Goal: Information Seeking & Learning: Learn about a topic

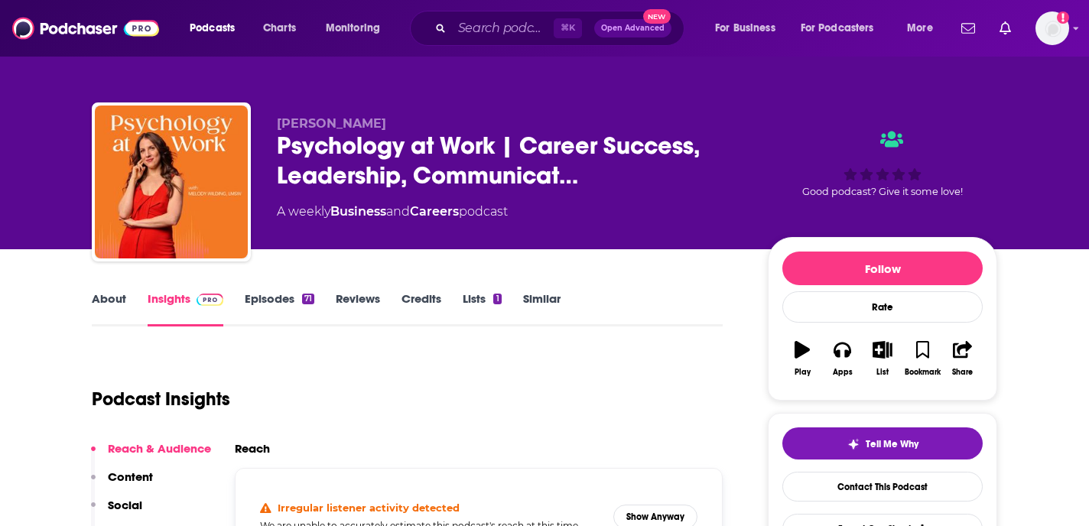
scroll to position [74, 0]
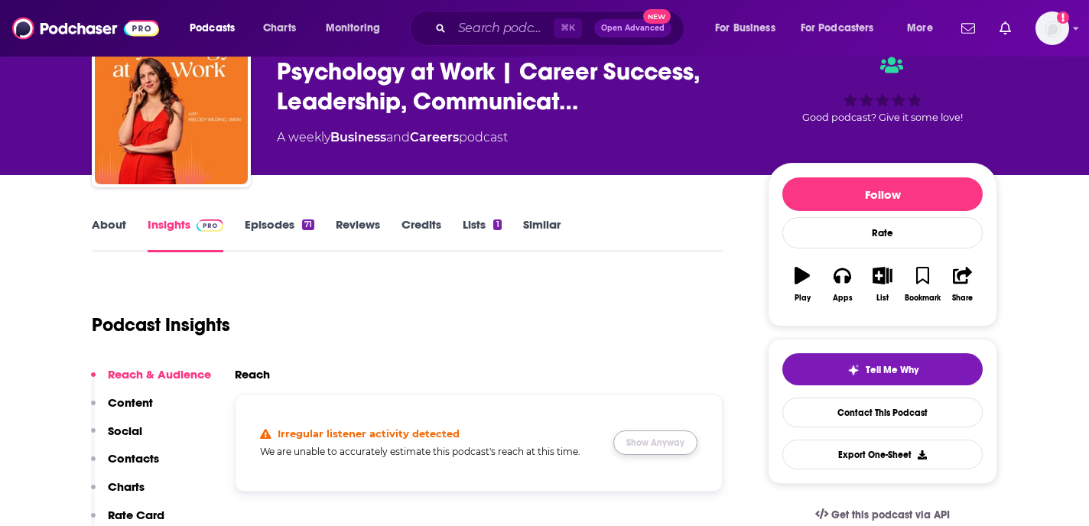
click at [650, 441] on button "Show Anyway" at bounding box center [655, 442] width 84 height 24
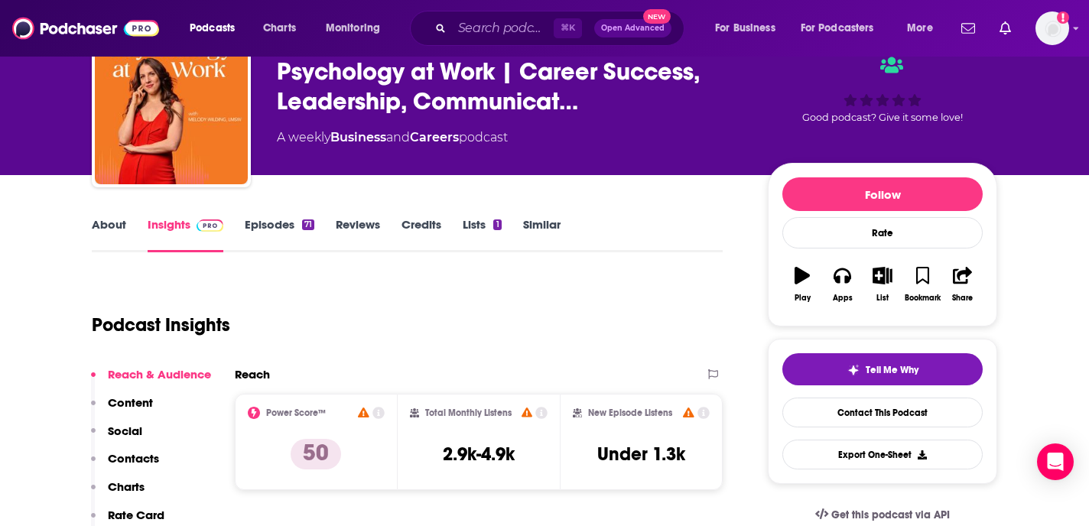
click at [104, 220] on link "About" at bounding box center [109, 234] width 34 height 35
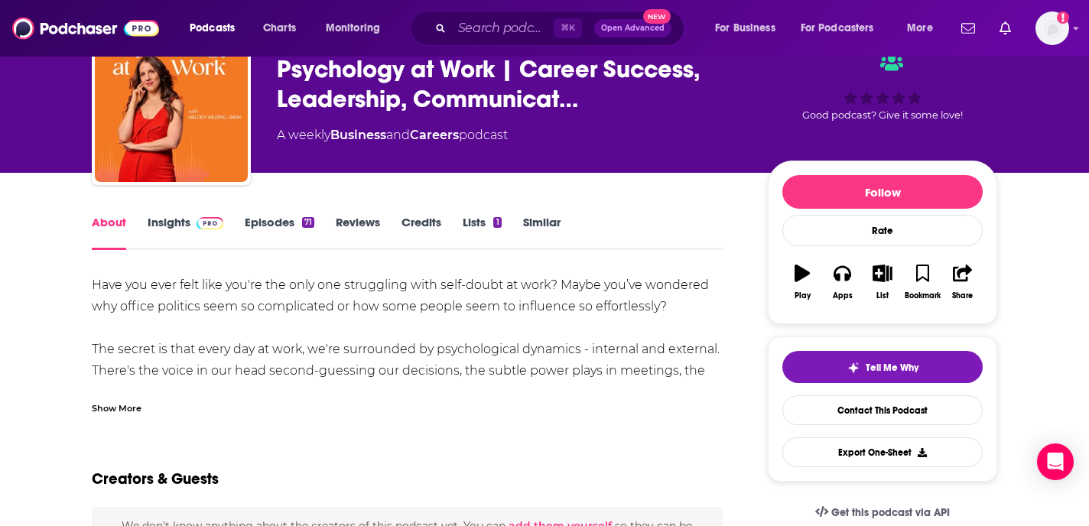
scroll to position [106, 0]
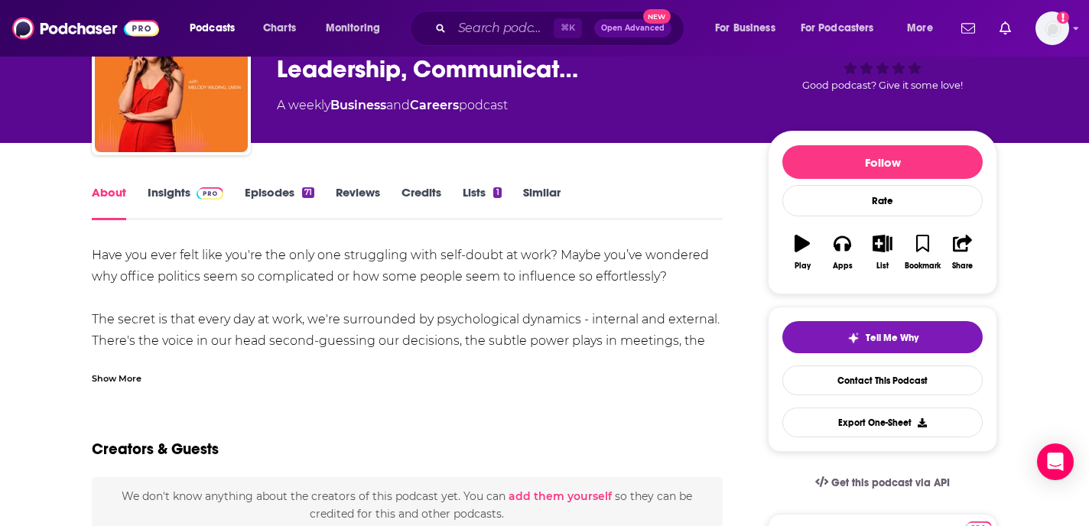
click at [124, 369] on div "Show More" at bounding box center [407, 372] width 631 height 26
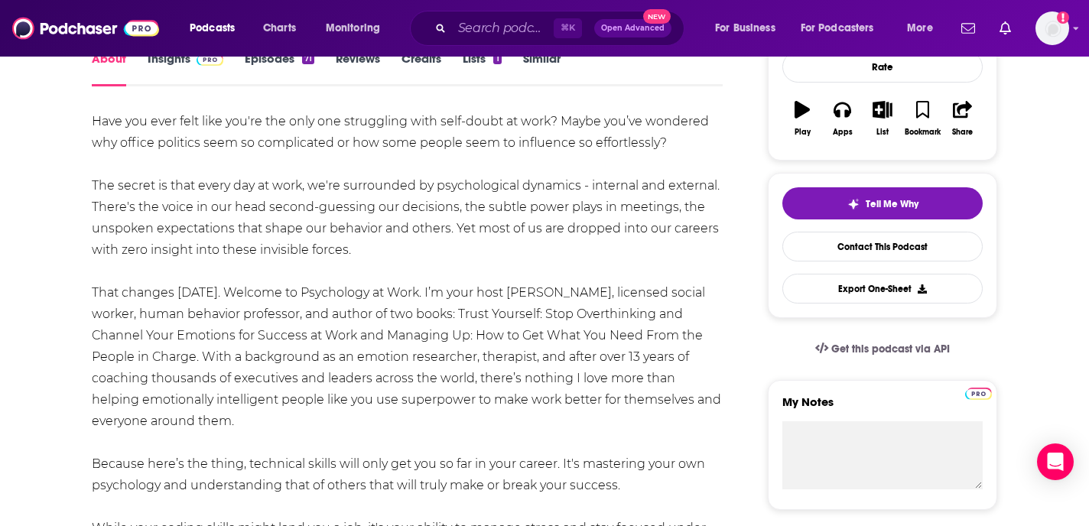
scroll to position [222, 0]
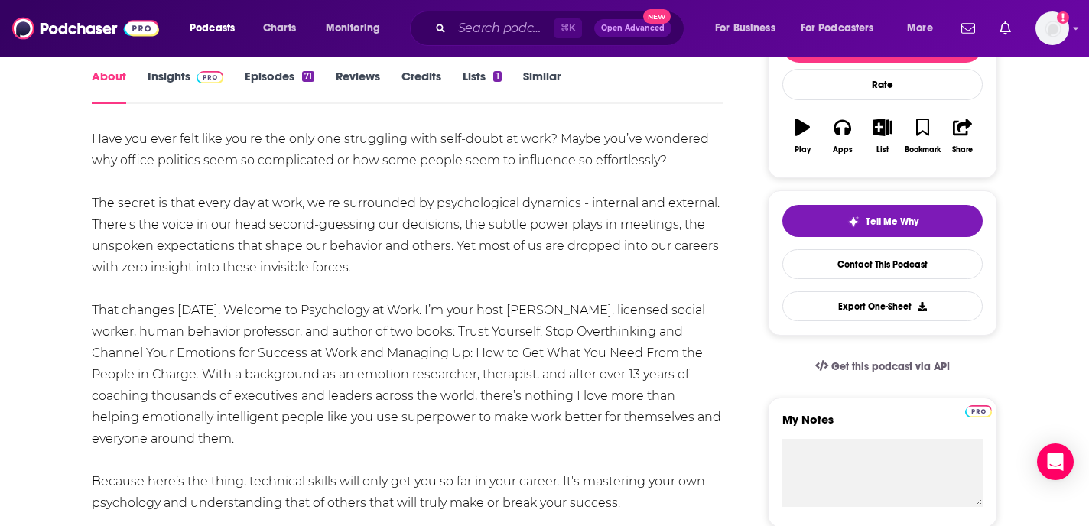
drag, startPoint x: 447, startPoint y: 313, endPoint x: 86, endPoint y: 143, distance: 398.8
copy div "Have you ever felt like you're the only one struggling with self-doubt at work?…"
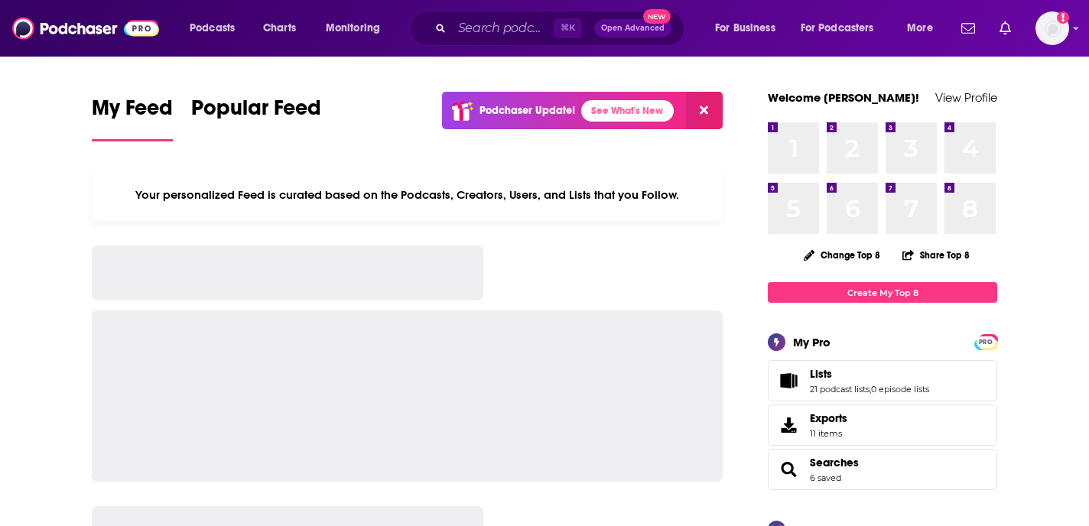
click at [500, 11] on div "⌘ K Open Advanced New" at bounding box center [547, 28] width 274 height 35
click at [500, 32] on input "Search podcasts, credits, & more..." at bounding box center [503, 28] width 102 height 24
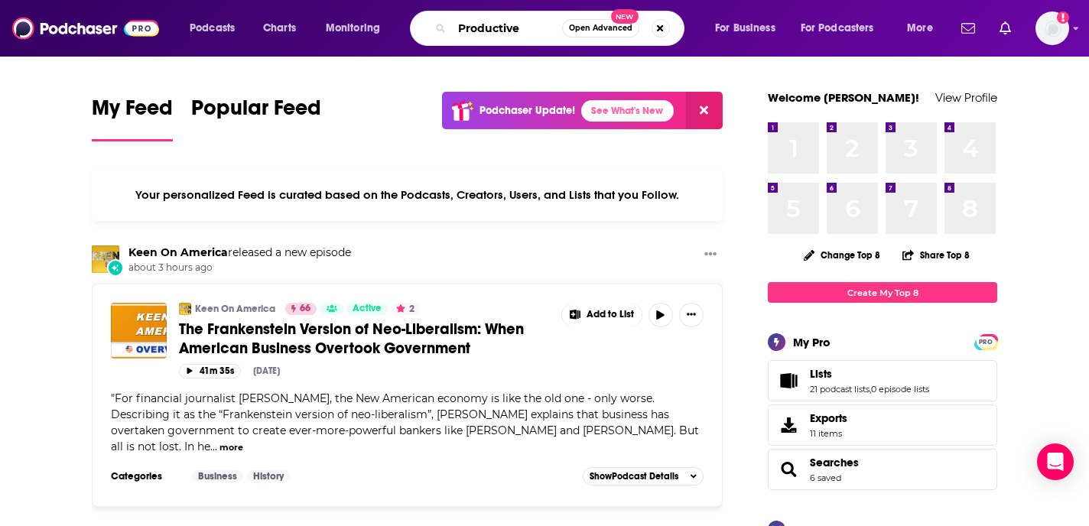
click at [511, 26] on input "Productive" at bounding box center [507, 28] width 110 height 24
paste input "A Productive Conversation"
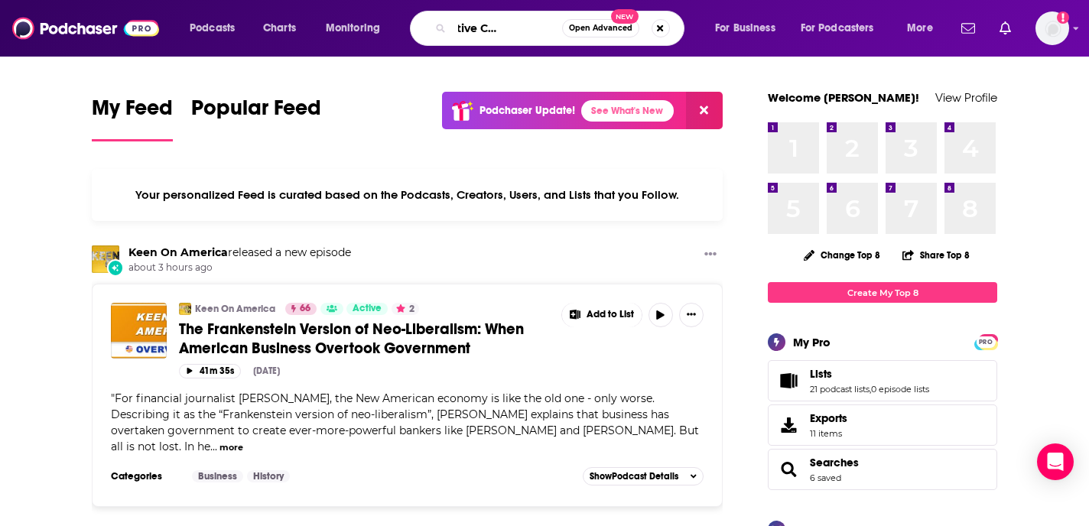
type input "A Productive Conversation"
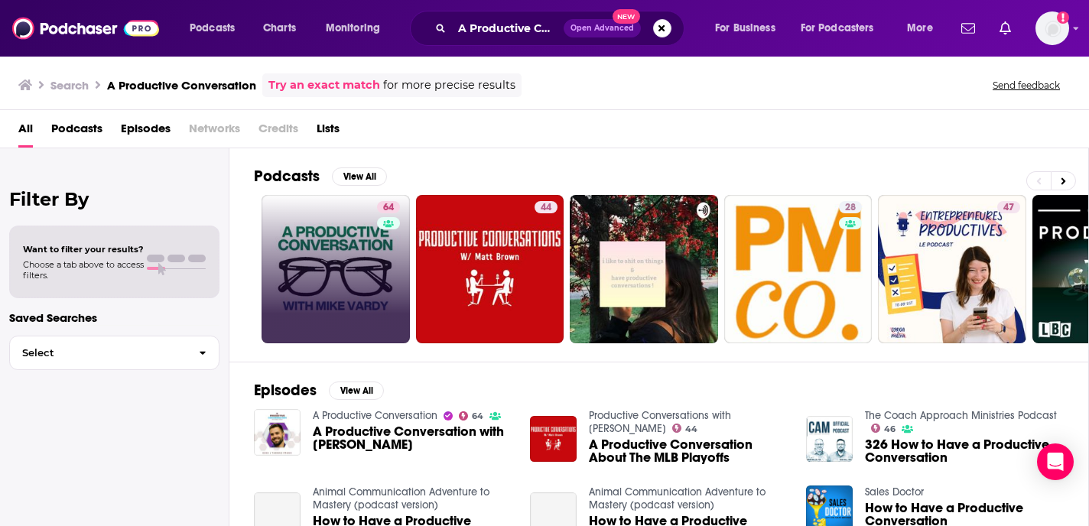
click at [359, 259] on link "64" at bounding box center [335, 269] width 148 height 148
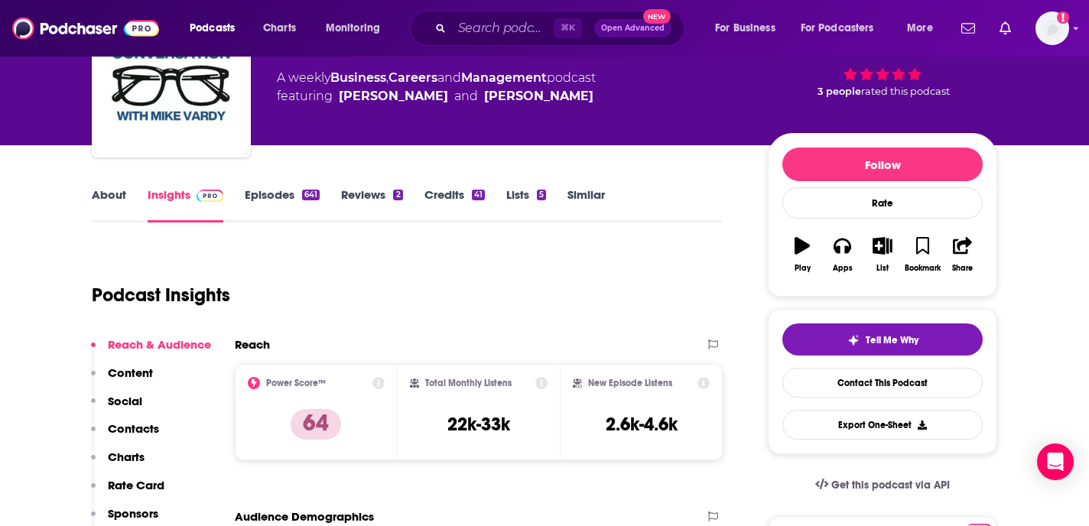
scroll to position [102, 0]
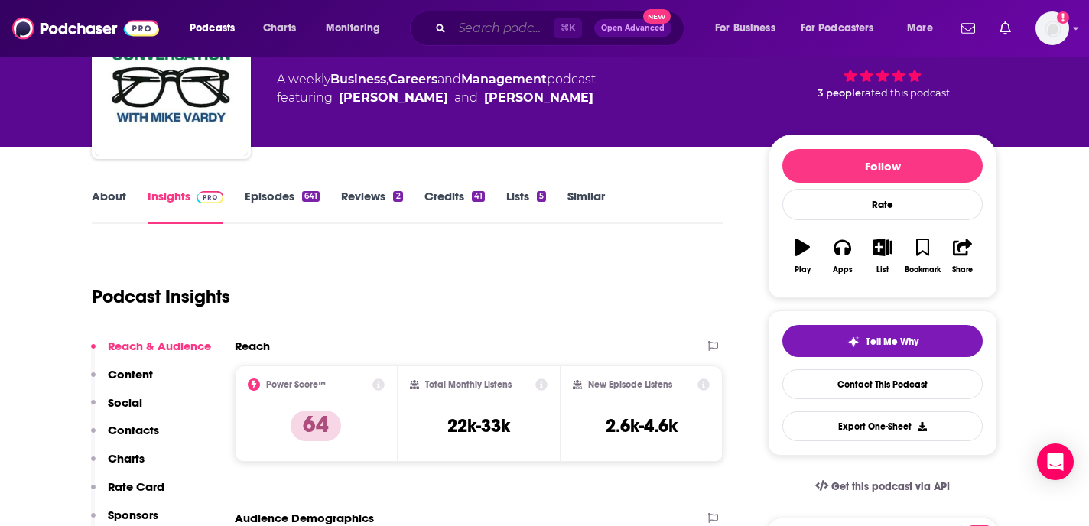
click at [478, 32] on input "Search podcasts, credits, & more..." at bounding box center [503, 28] width 102 height 24
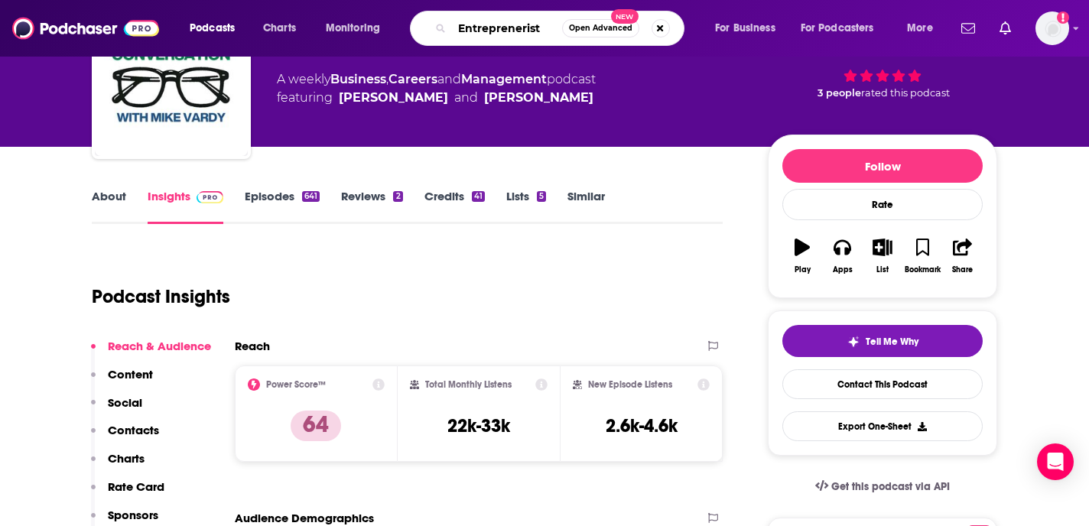
type input "Entreprenerista"
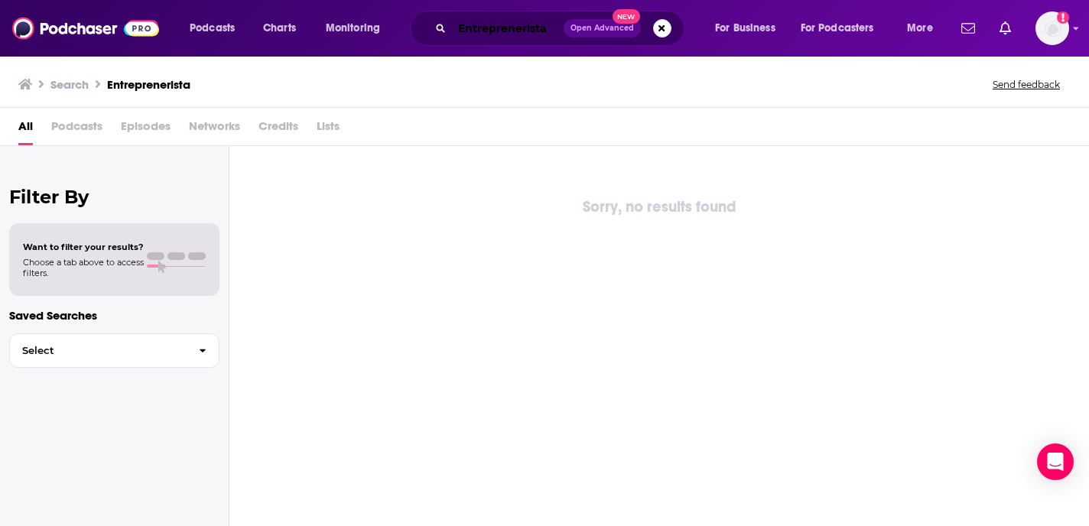
click at [544, 27] on input "Entreprenerista" at bounding box center [508, 28] width 112 height 24
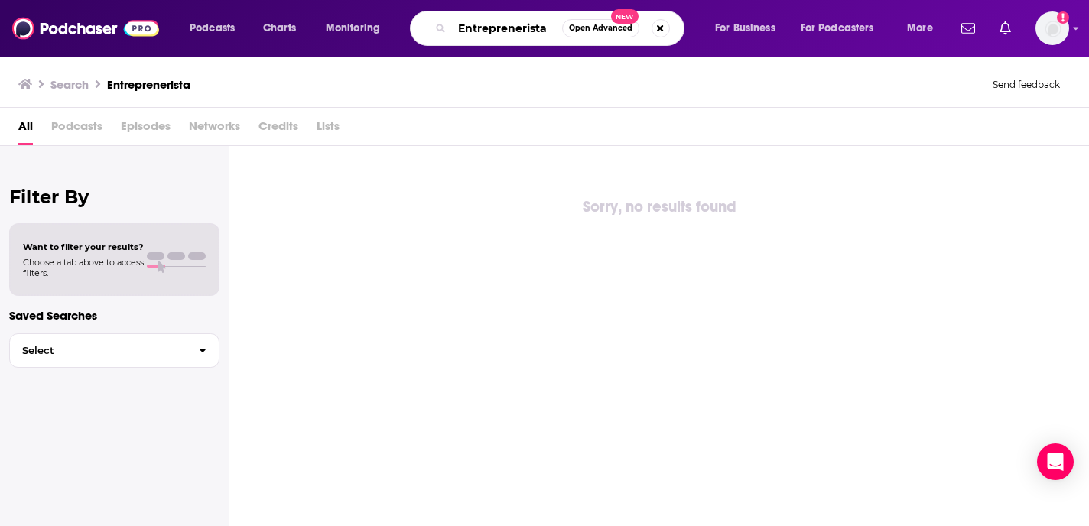
click at [544, 27] on input "Entreprenerista" at bounding box center [507, 28] width 110 height 24
paste input "The Entreprenistas Podcast"
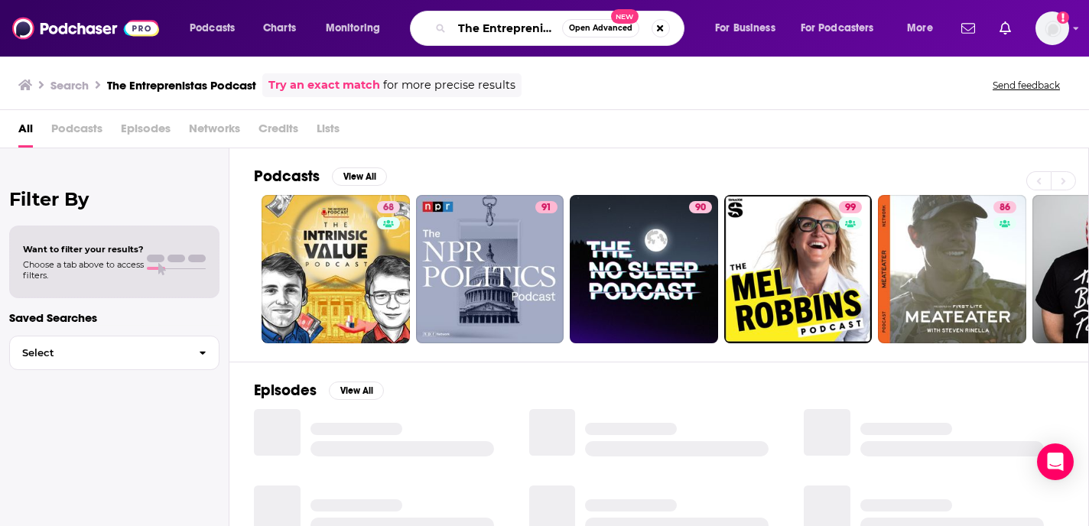
drag, startPoint x: 482, startPoint y: 30, endPoint x: 338, endPoint y: 30, distance: 143.7
click at [340, 30] on div "Podcasts Charts Monitoring The Entreprenistas Podcast Open Advanced New For Bus…" at bounding box center [563, 28] width 768 height 35
drag, startPoint x: 545, startPoint y: 29, endPoint x: 775, endPoint y: 31, distance: 230.1
click at [775, 33] on div "Podcasts Charts Monitoring Entreprenistas Podcast Open Advanced New For Busines…" at bounding box center [563, 28] width 768 height 35
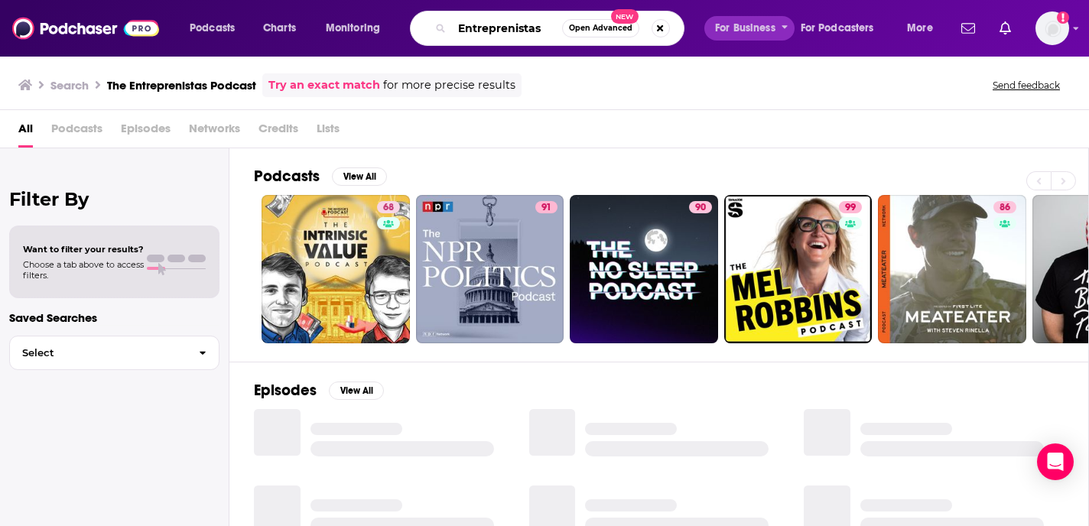
scroll to position [0, 0]
type input "Entreprenistas"
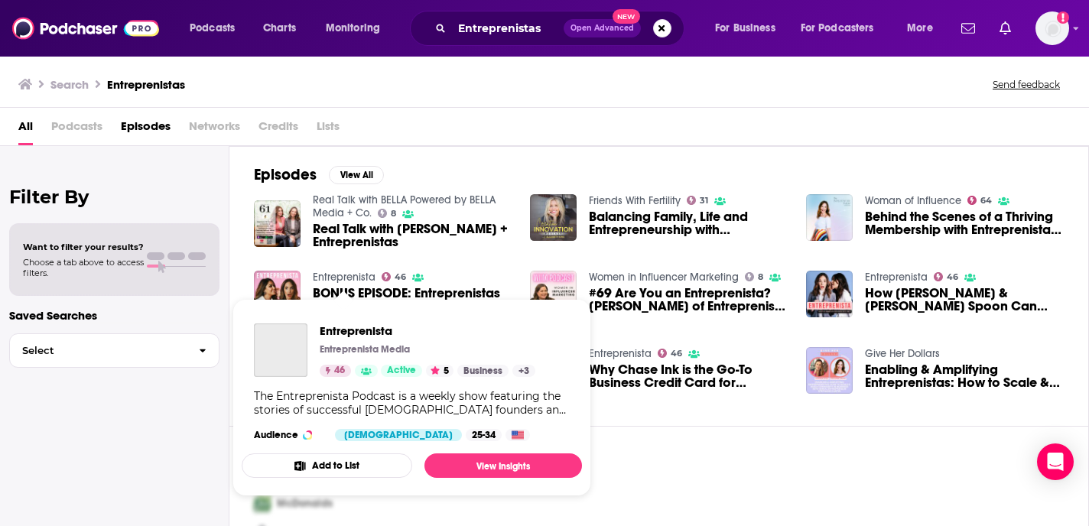
click at [370, 273] on link "Entreprenista" at bounding box center [344, 277] width 63 height 13
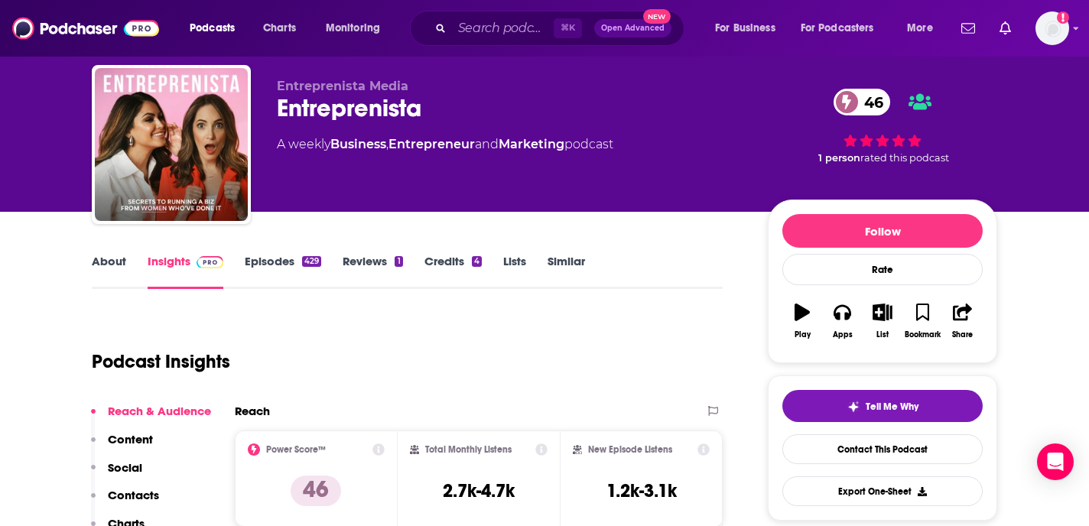
scroll to position [22, 0]
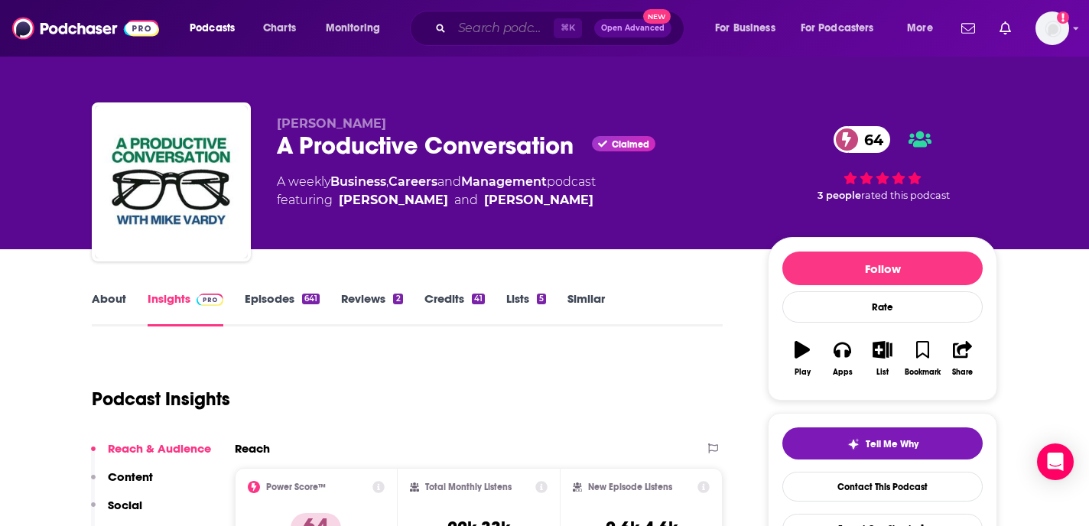
click at [513, 24] on input "Search podcasts, credits, & more..." at bounding box center [503, 28] width 102 height 24
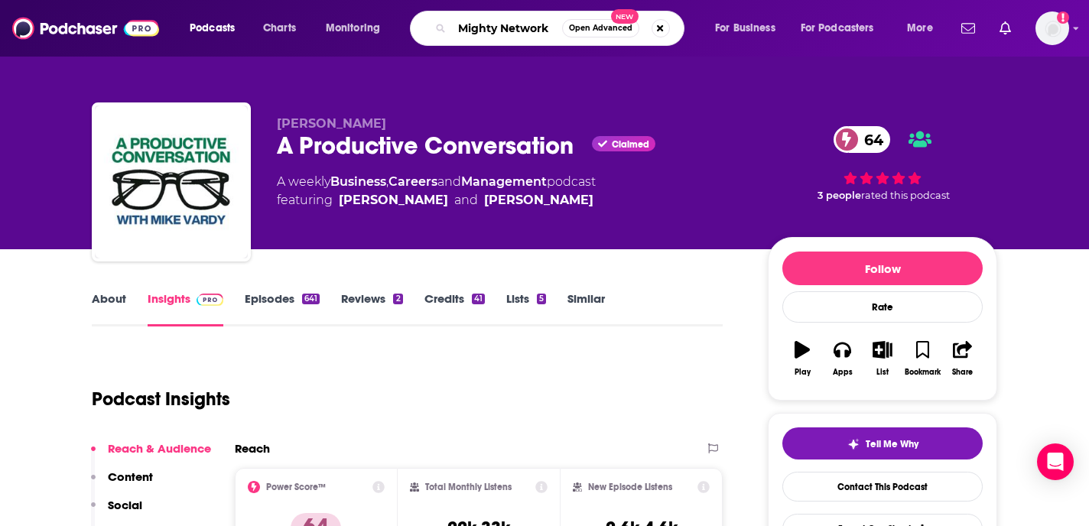
type input "Mighty Networks"
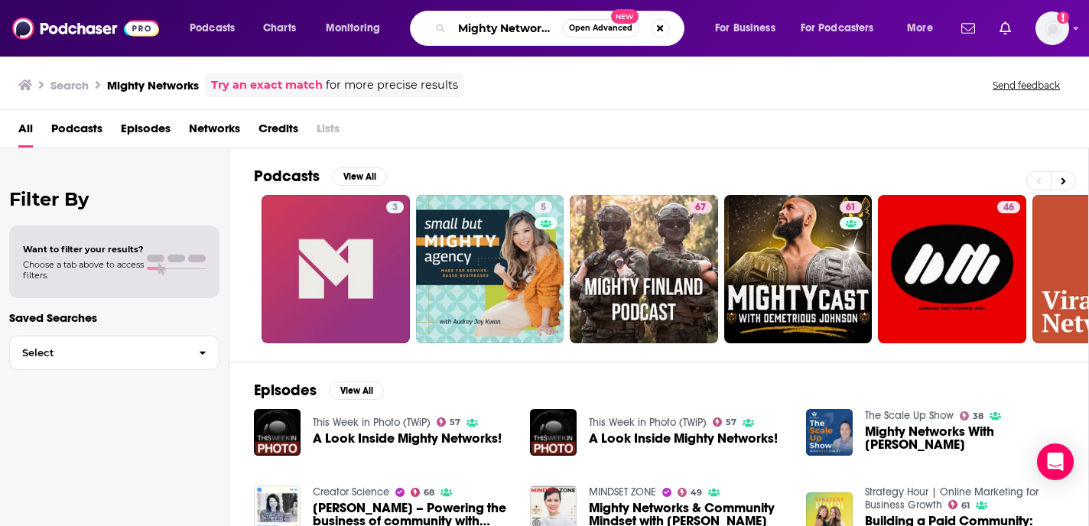
click at [479, 37] on input "Mighty Networks" at bounding box center [507, 28] width 110 height 24
paste input "I Dare You Podcast"
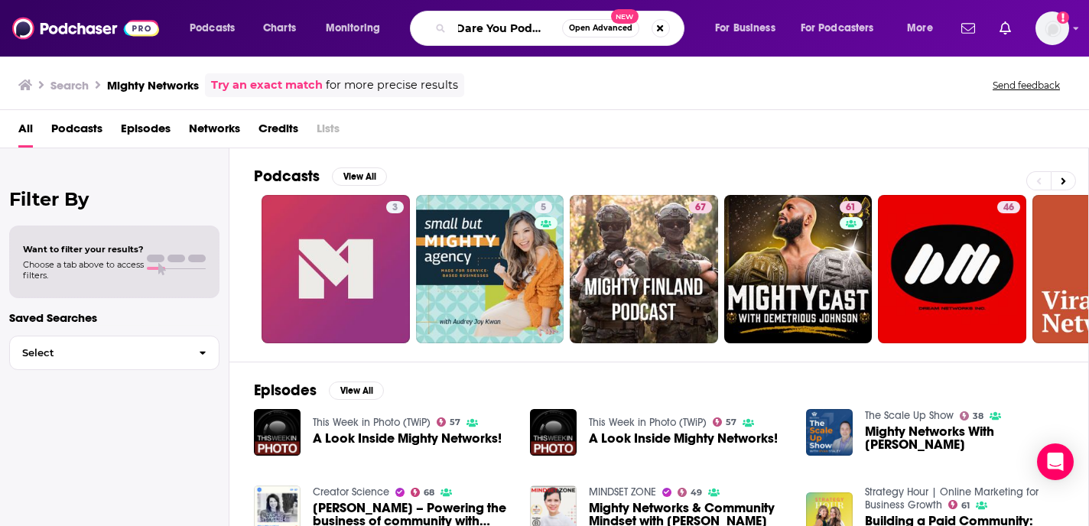
type input "I Dare You Podcast"
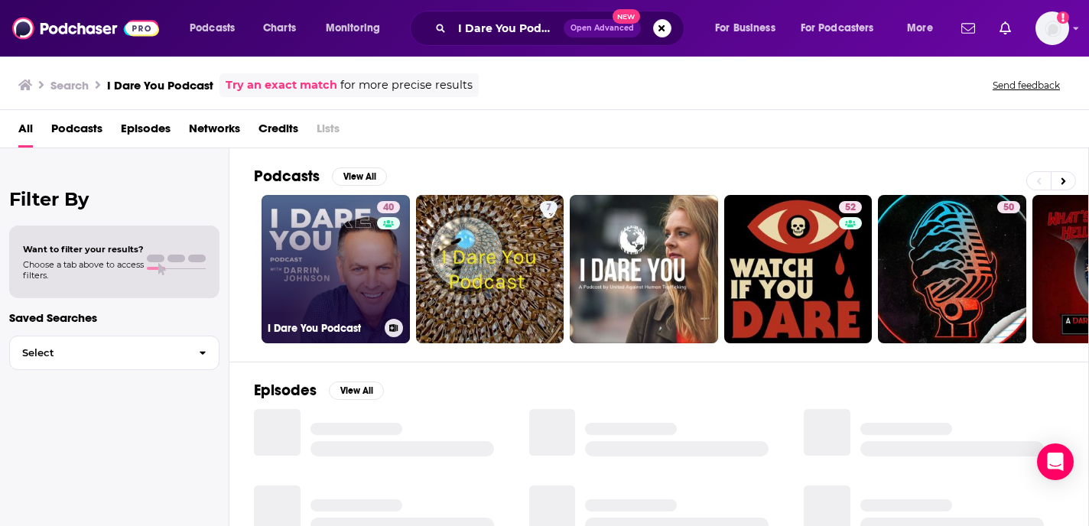
click at [356, 308] on link "40 I Dare You Podcast" at bounding box center [335, 269] width 148 height 148
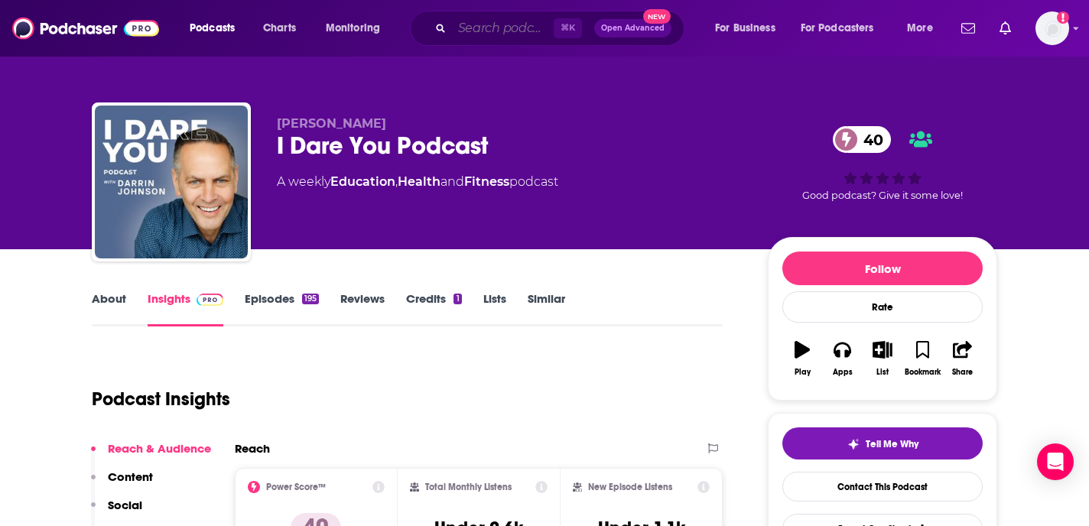
click at [521, 31] on input "Search podcasts, credits, & more..." at bounding box center [503, 28] width 102 height 24
paste input "Travis Makes Money"
type input "Travis Makes Money"
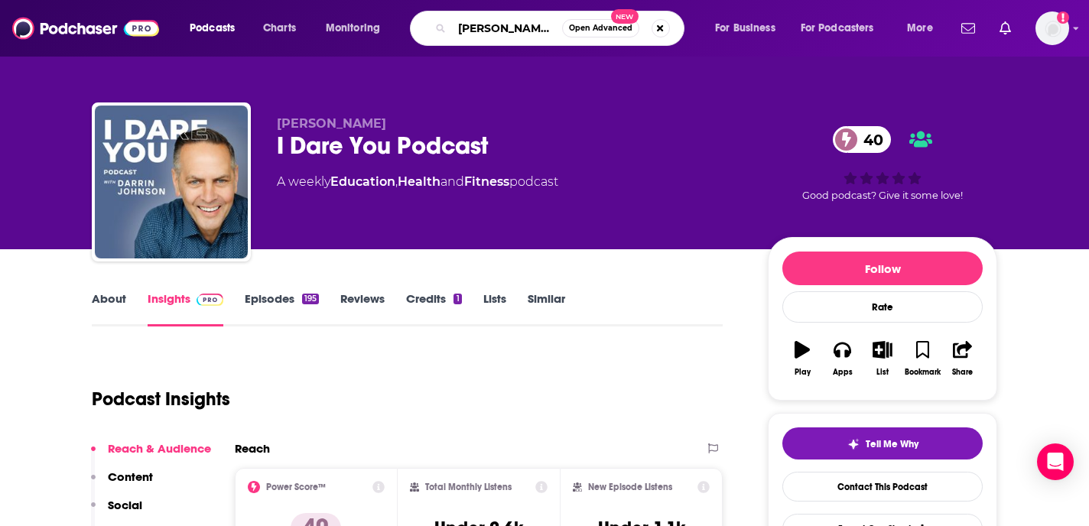
scroll to position [0, 16]
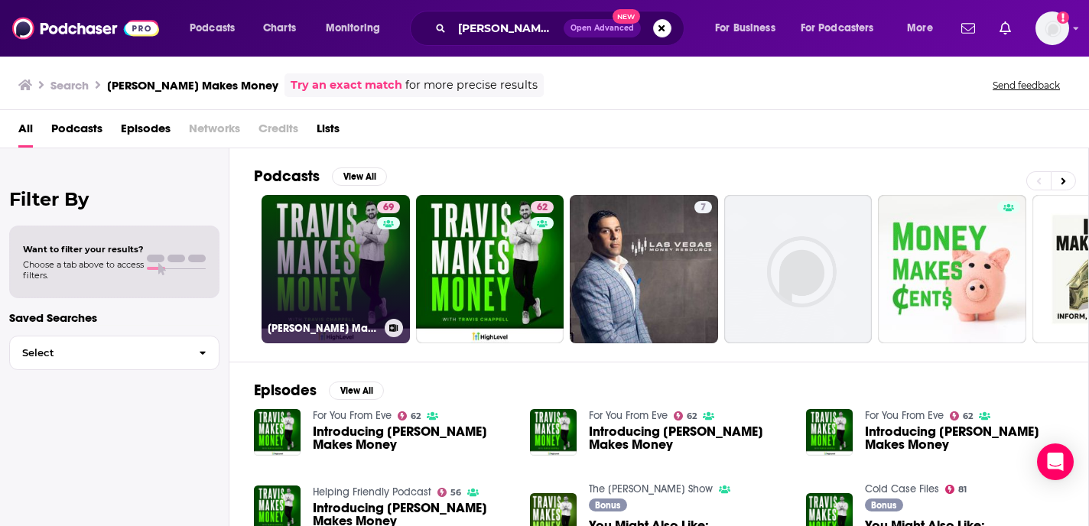
click at [332, 244] on link "69 Travis Makes Money" at bounding box center [335, 269] width 148 height 148
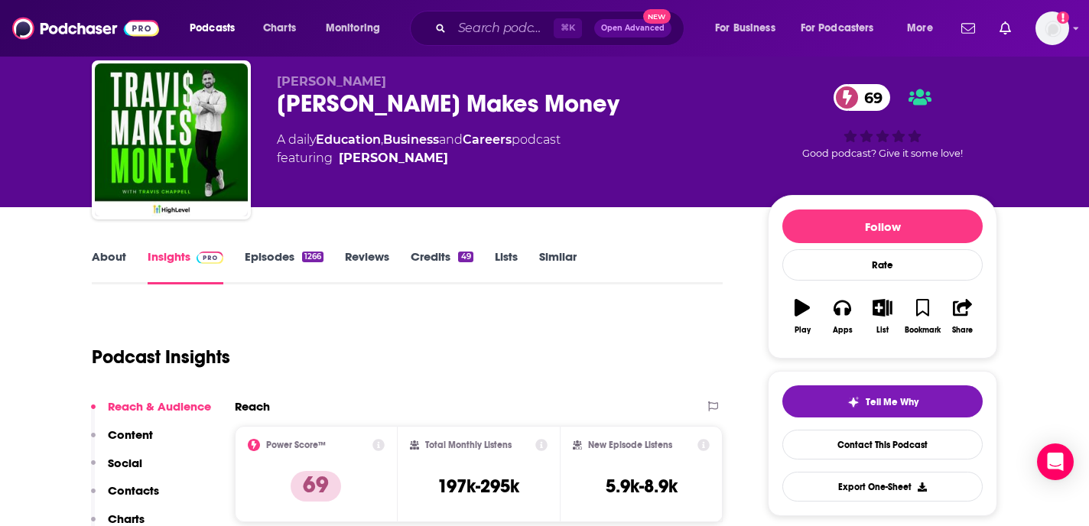
scroll to position [85, 0]
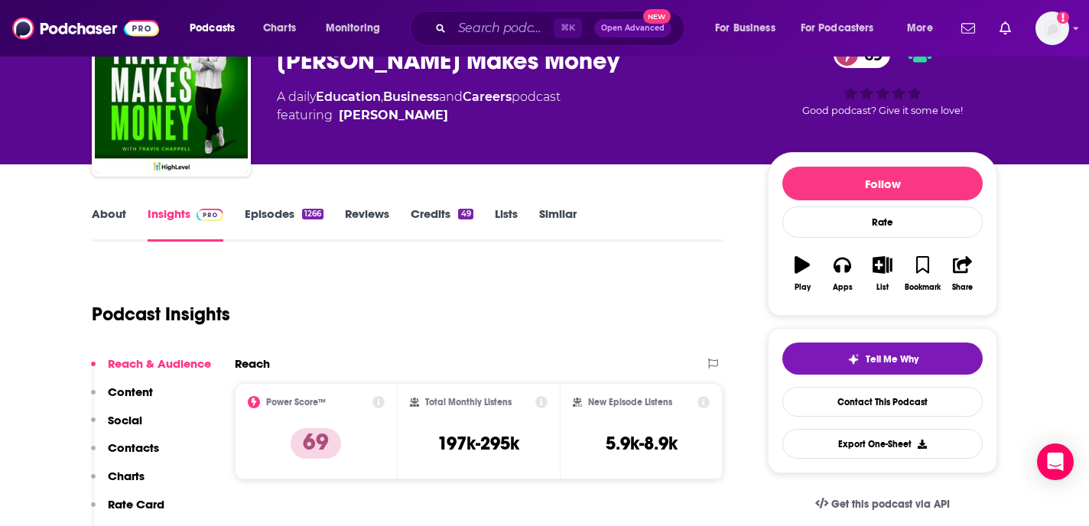
click at [113, 215] on link "About" at bounding box center [109, 223] width 34 height 35
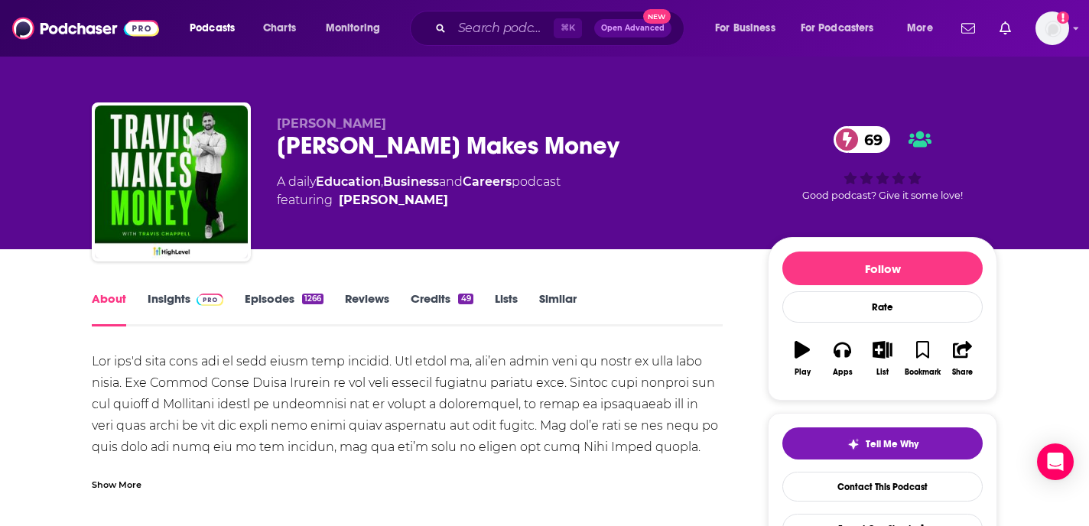
click at [257, 298] on link "Episodes 1266" at bounding box center [284, 308] width 79 height 35
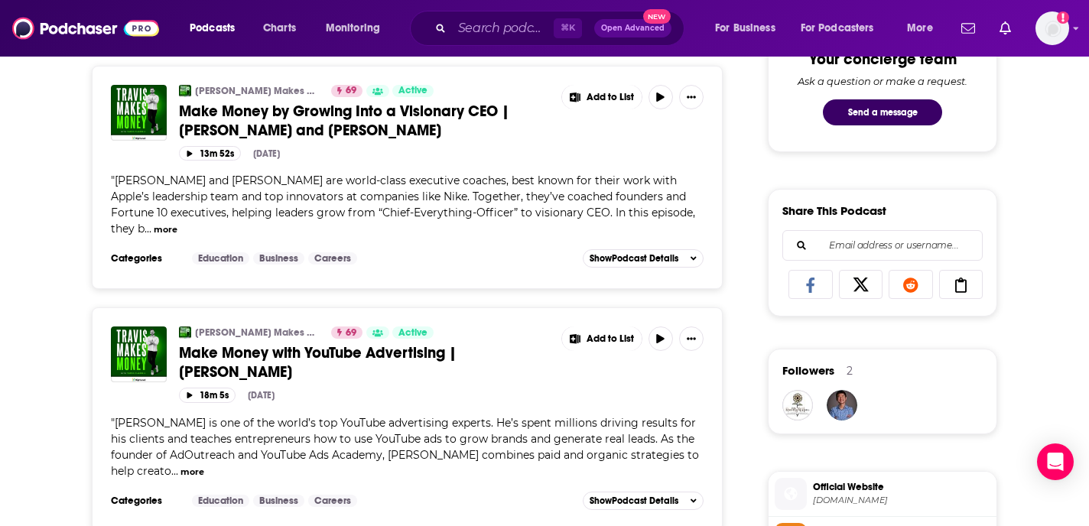
scroll to position [518, 0]
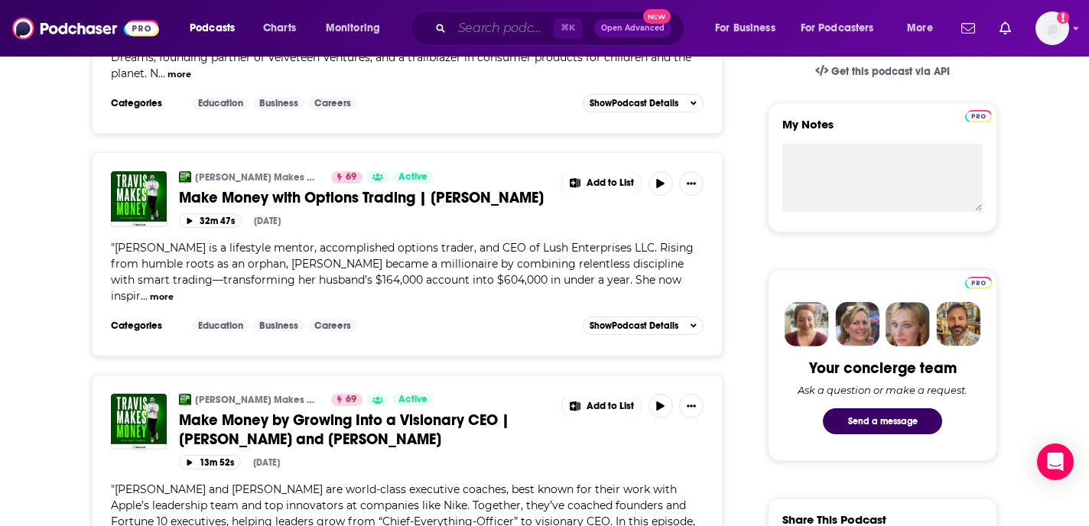
click at [529, 32] on input "Search podcasts, credits, & more..." at bounding box center [503, 28] width 102 height 24
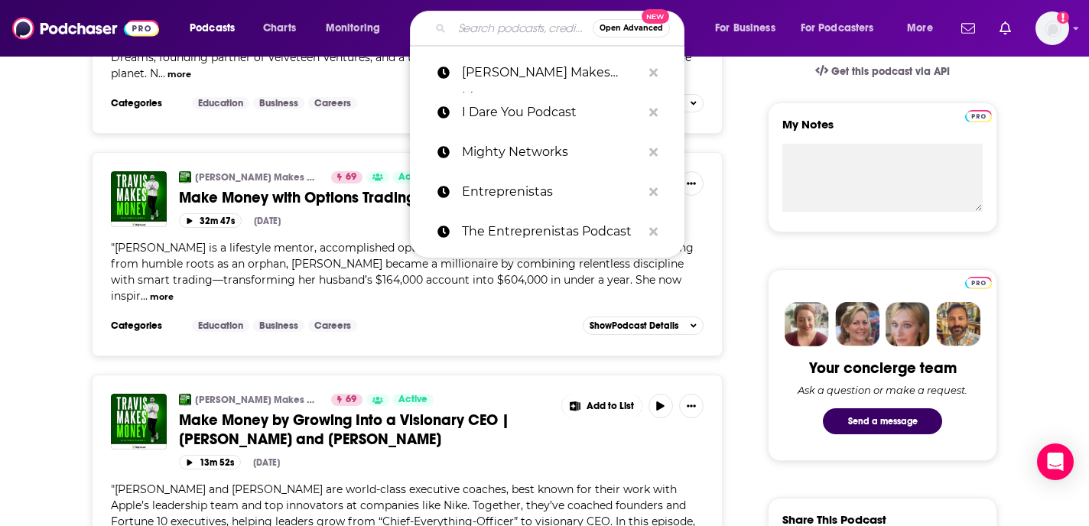
paste input "Totally Booked: LIVE!"
type input "Totally Booked: LIVE!"
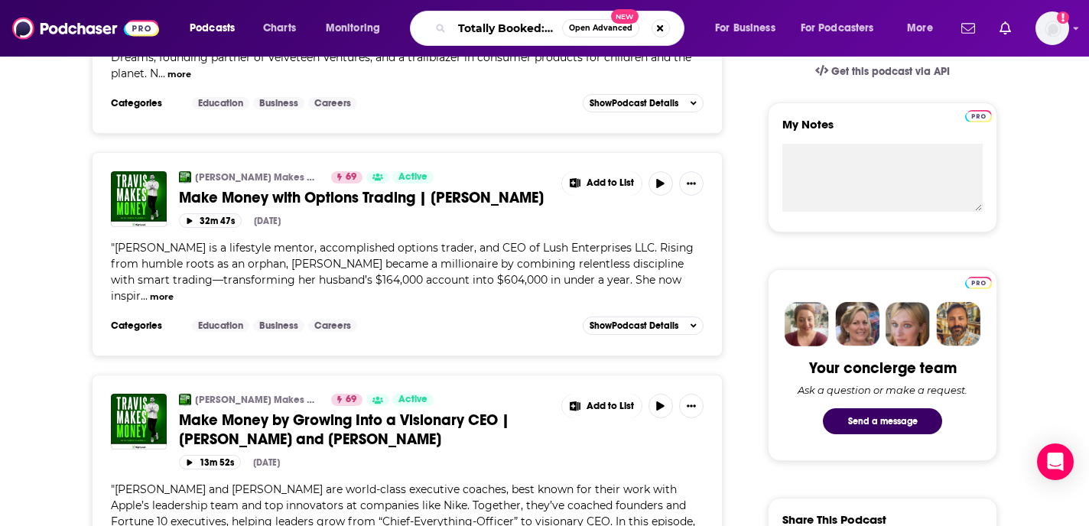
scroll to position [0, 24]
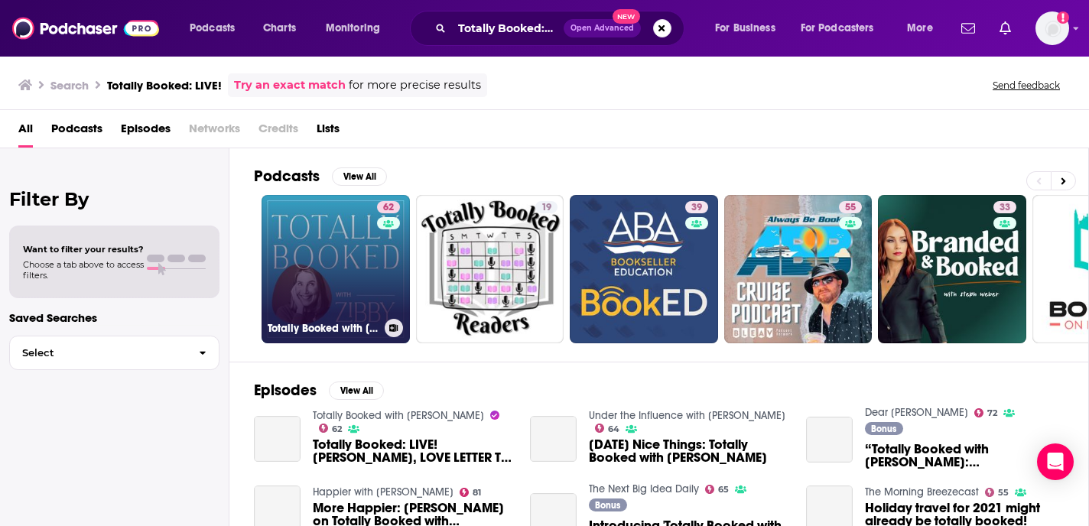
click at [356, 279] on link "62 Totally Booked with Zibby" at bounding box center [335, 269] width 148 height 148
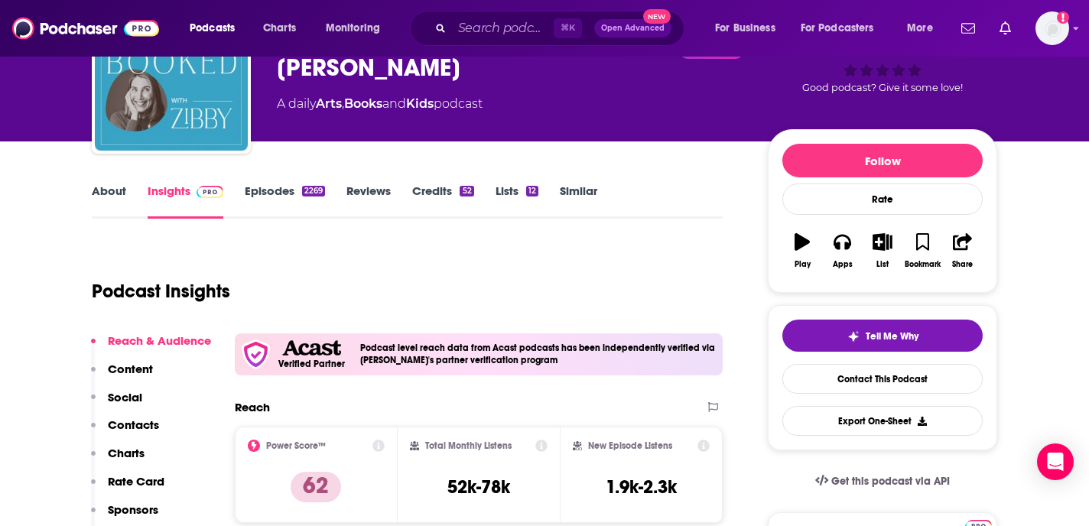
scroll to position [111, 0]
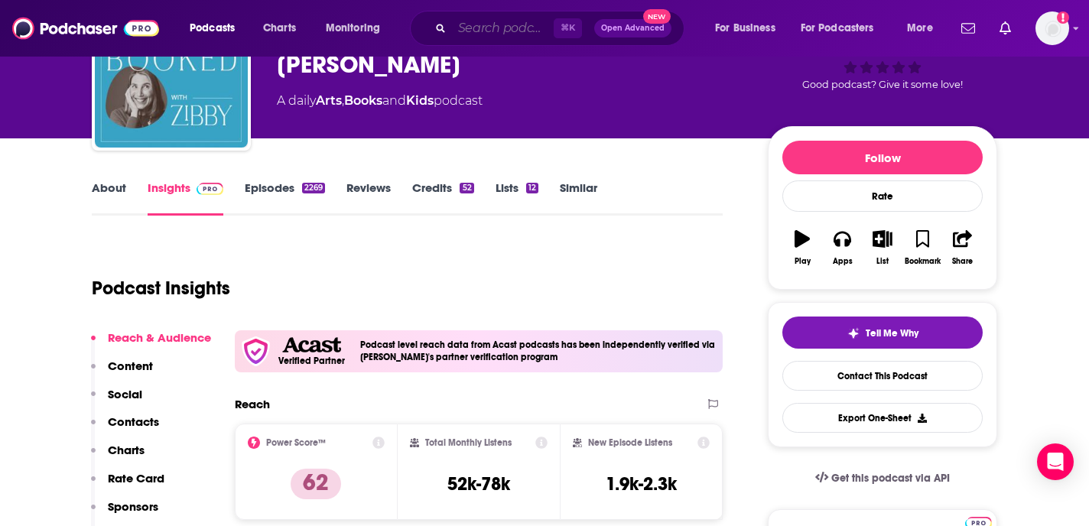
click at [519, 30] on input "Search podcasts, credits, & more..." at bounding box center [503, 28] width 102 height 24
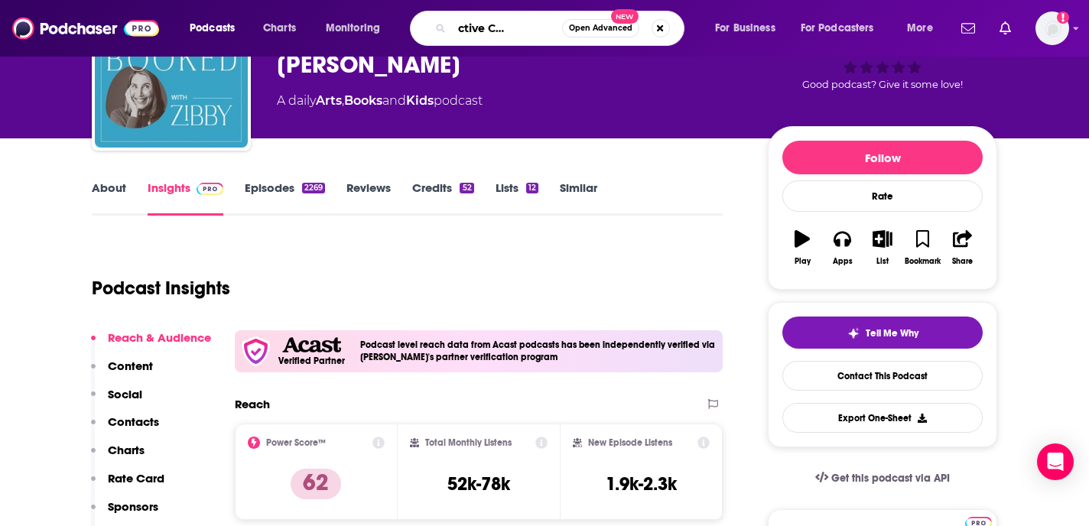
type input "A Productive Conversation"
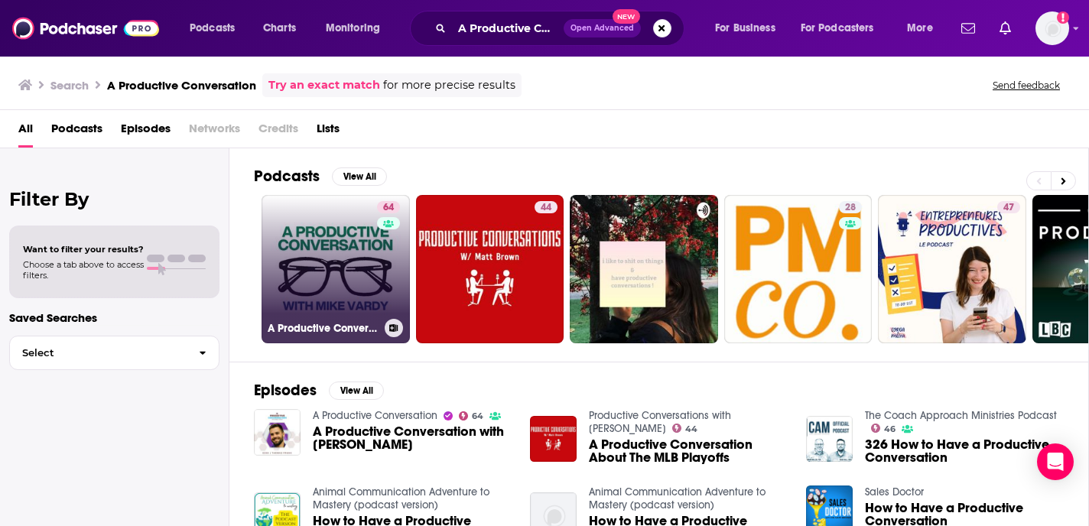
click at [369, 277] on link "64 A Productive Conversation" at bounding box center [335, 269] width 148 height 148
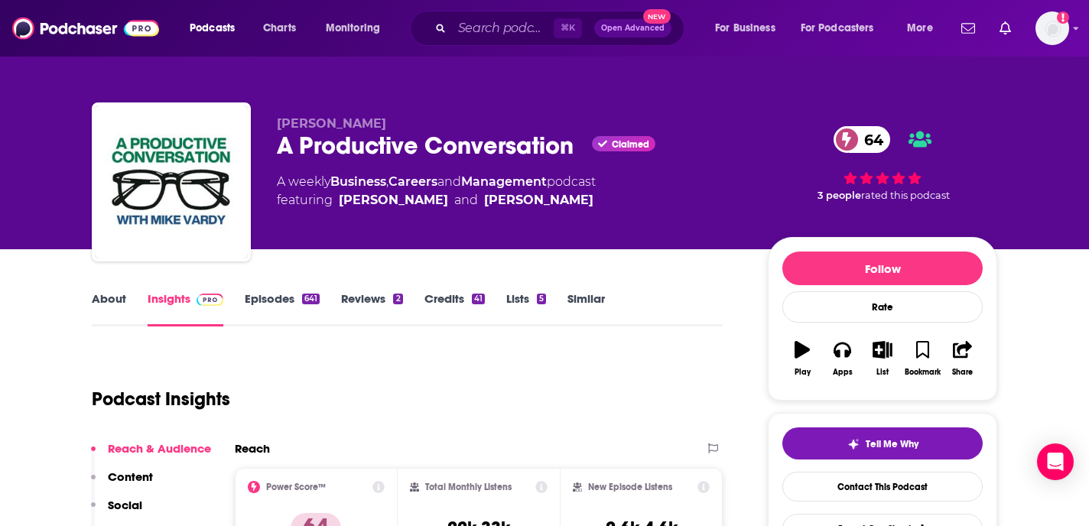
scroll to position [41, 0]
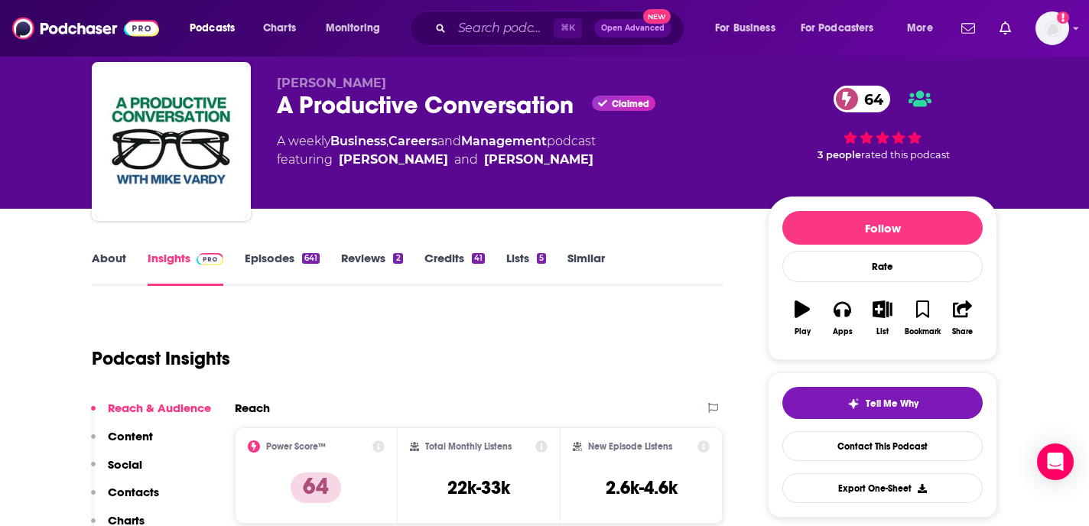
click at [104, 264] on link "About" at bounding box center [109, 268] width 34 height 35
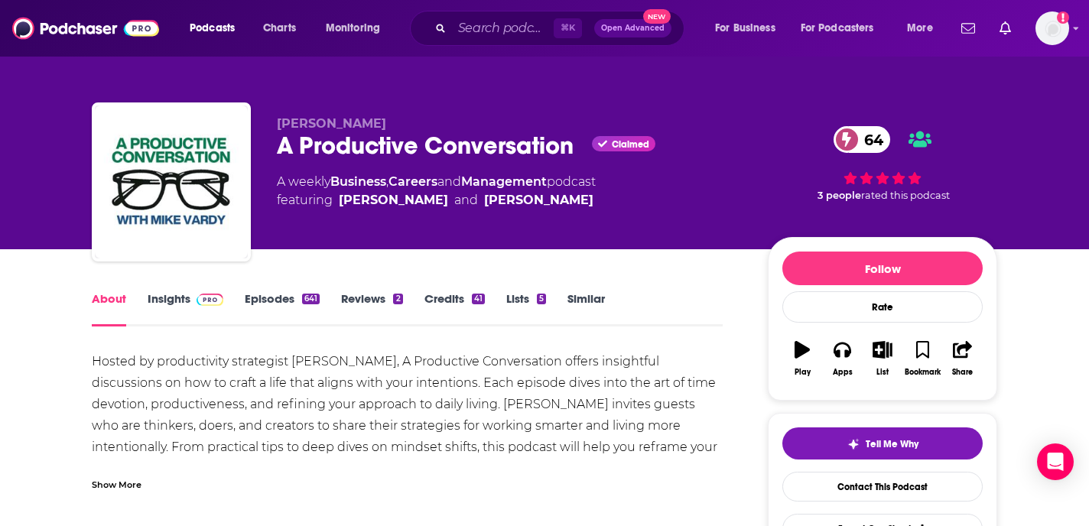
click at [140, 482] on div "Show More" at bounding box center [117, 483] width 50 height 15
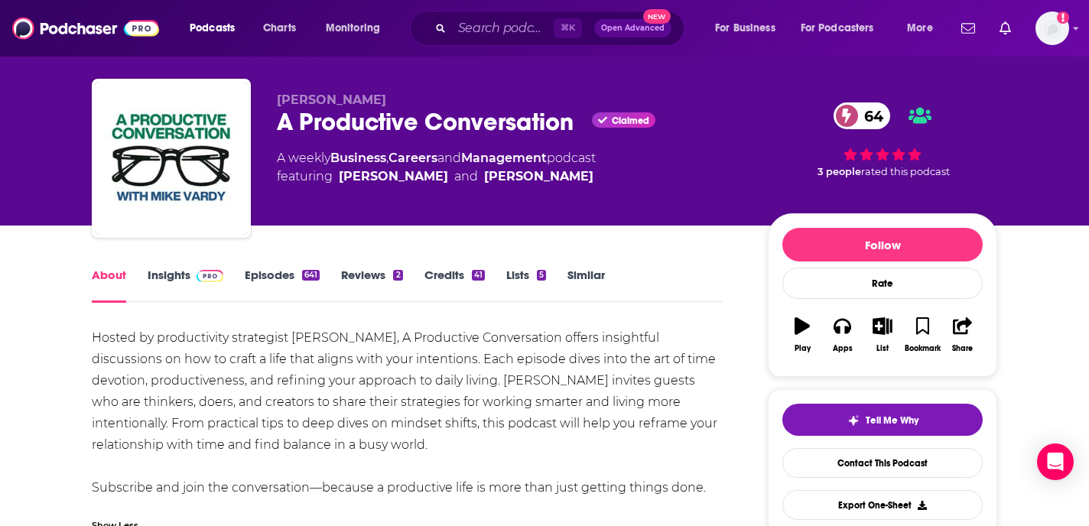
scroll to position [54, 0]
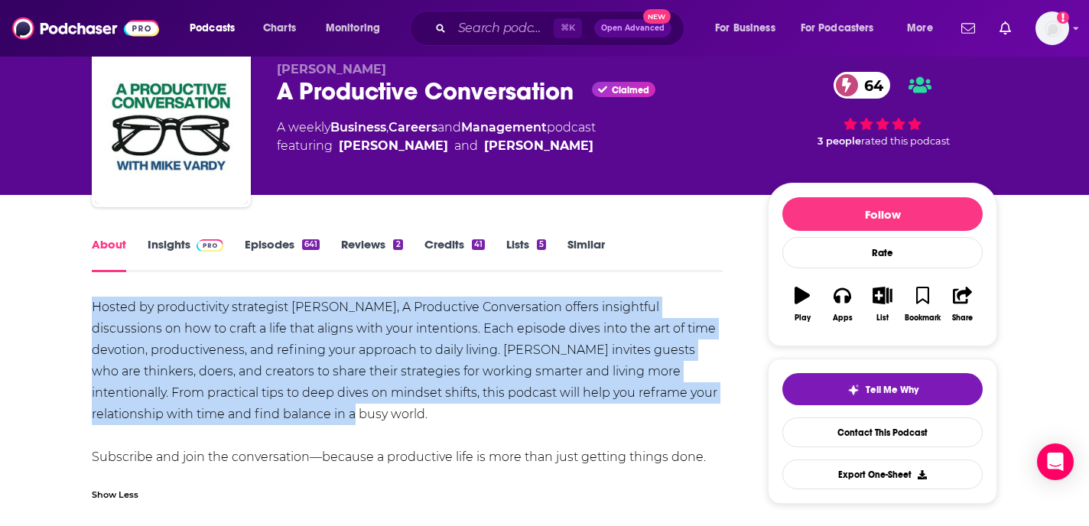
drag, startPoint x: 370, startPoint y: 417, endPoint x: 81, endPoint y: 297, distance: 312.9
copy div "Hosted by productivity strategist Mike Vardy, A Productive Conversation offers …"
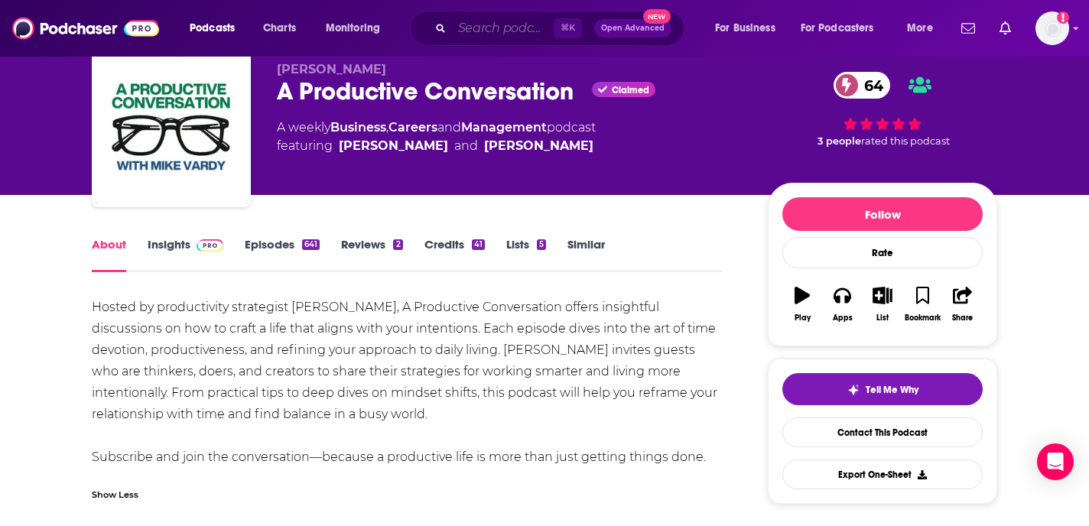
click at [486, 33] on input "Search podcasts, credits, & more..." at bounding box center [503, 28] width 102 height 24
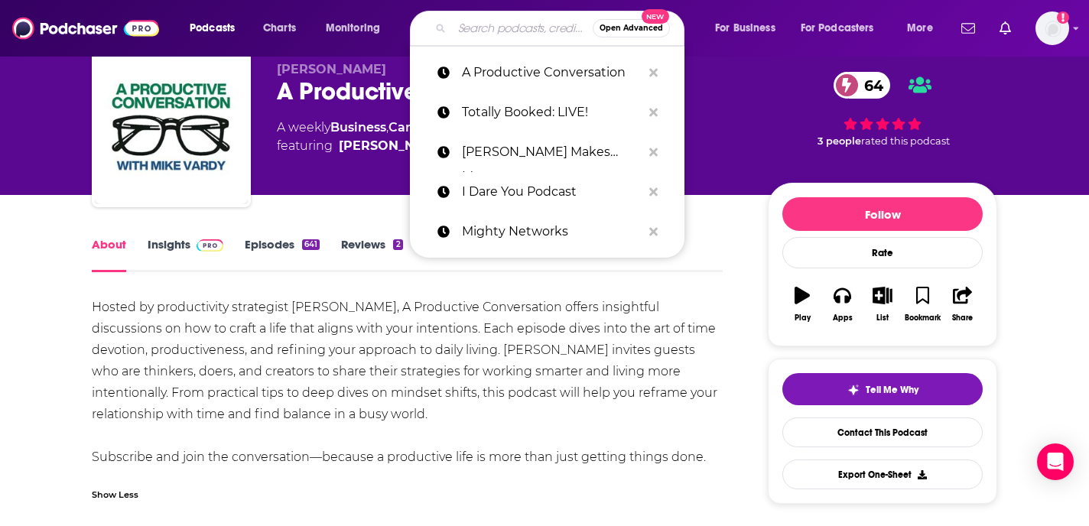
paste input "Girls Gotta Eat Podcast"
type input "Girls Gotta Eat Podcast"
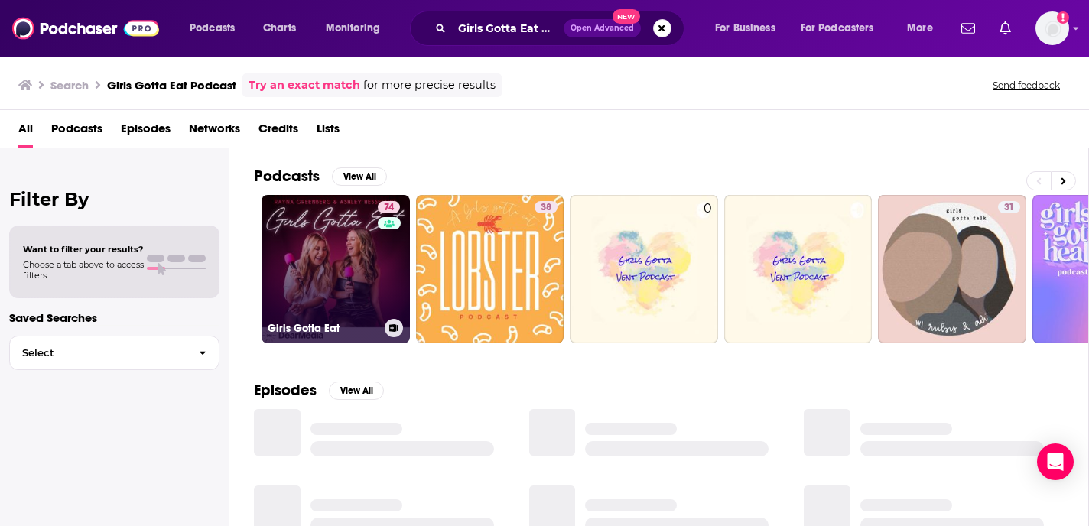
click at [369, 252] on link "74 Girls Gotta Eat" at bounding box center [335, 269] width 148 height 148
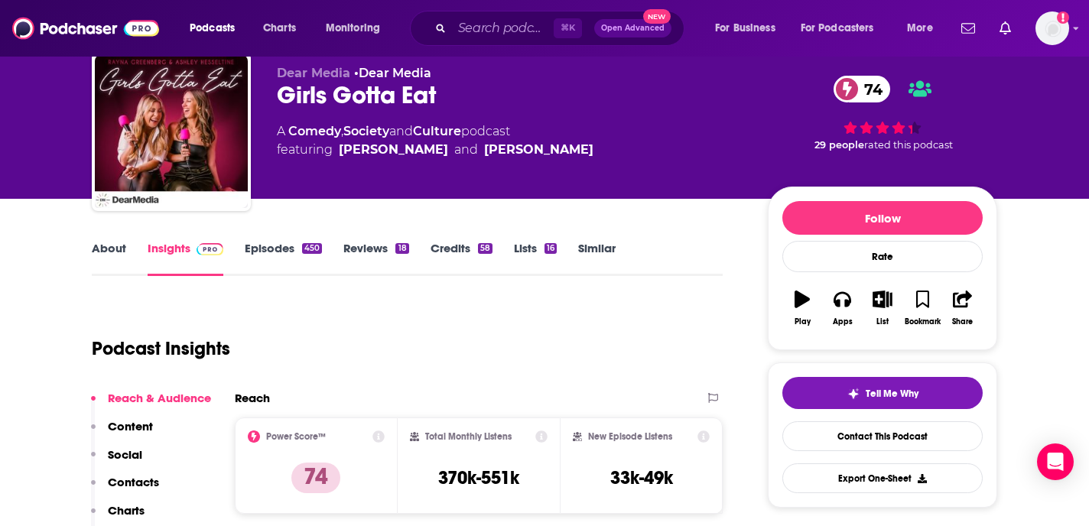
scroll to position [28, 0]
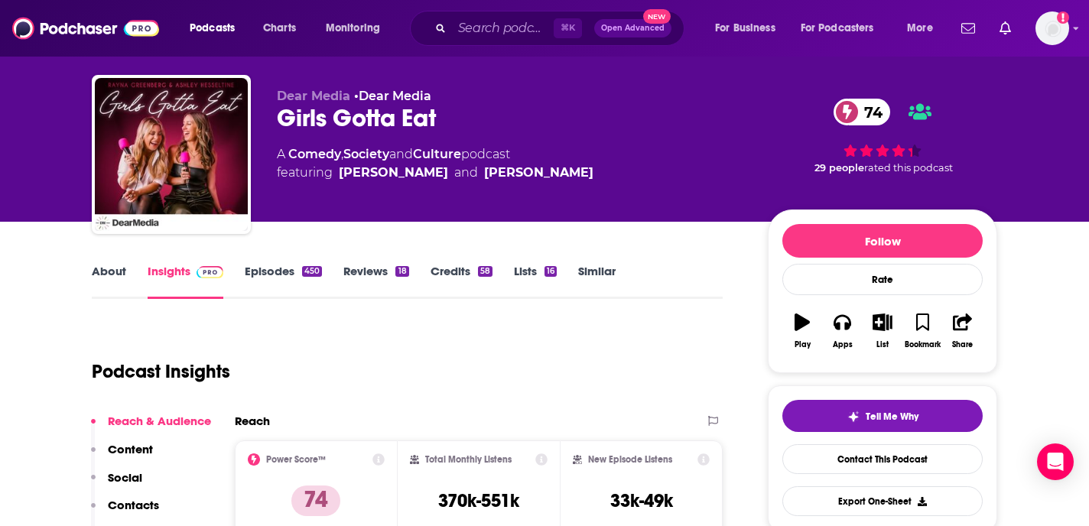
click at [478, 40] on div "⌘ K Open Advanced New" at bounding box center [547, 28] width 274 height 35
click at [477, 31] on input "Search podcasts, credits, & more..." at bounding box center [503, 28] width 102 height 24
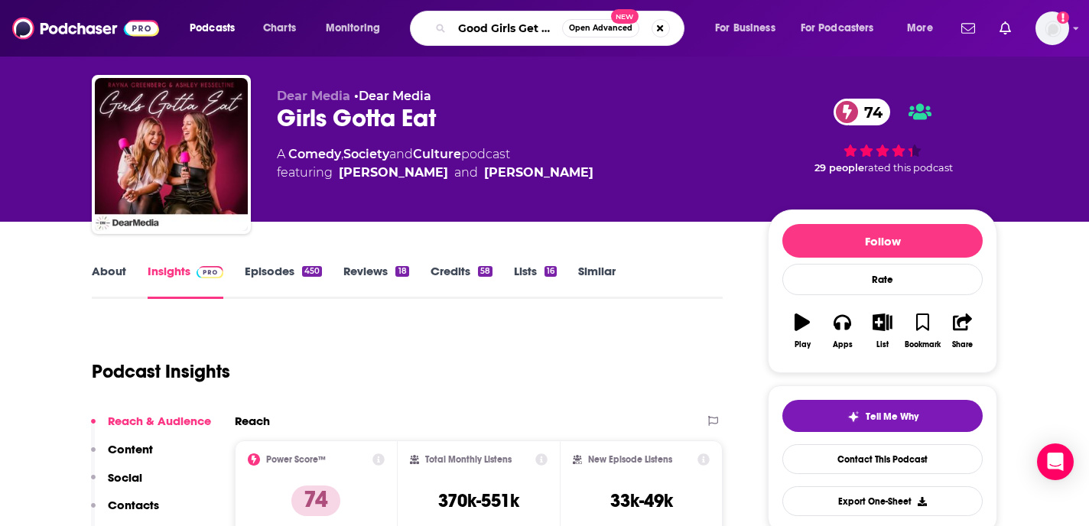
type input "Good Girls Get Rich"
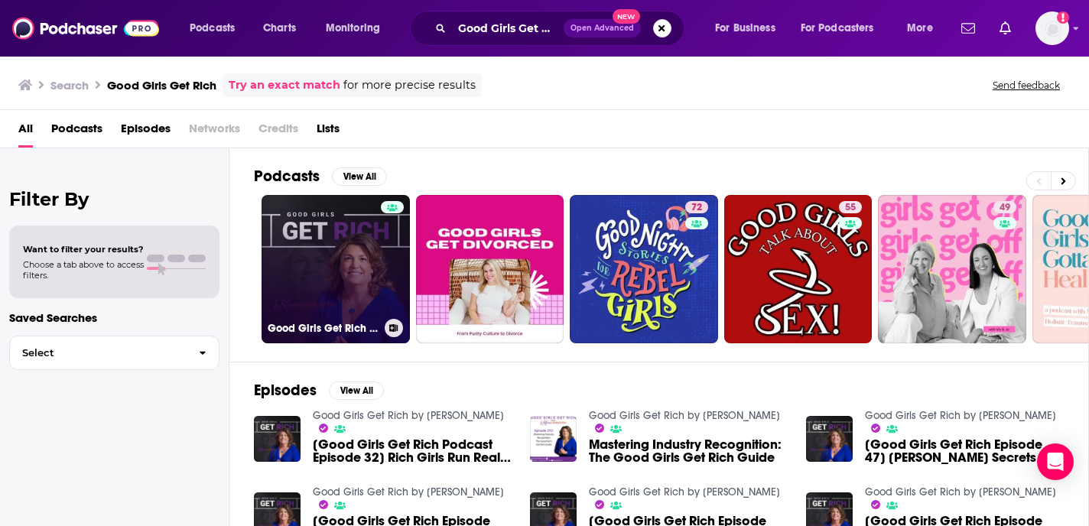
click at [339, 263] on link "Good Girls Get Rich by Karen Yankovich" at bounding box center [335, 269] width 148 height 148
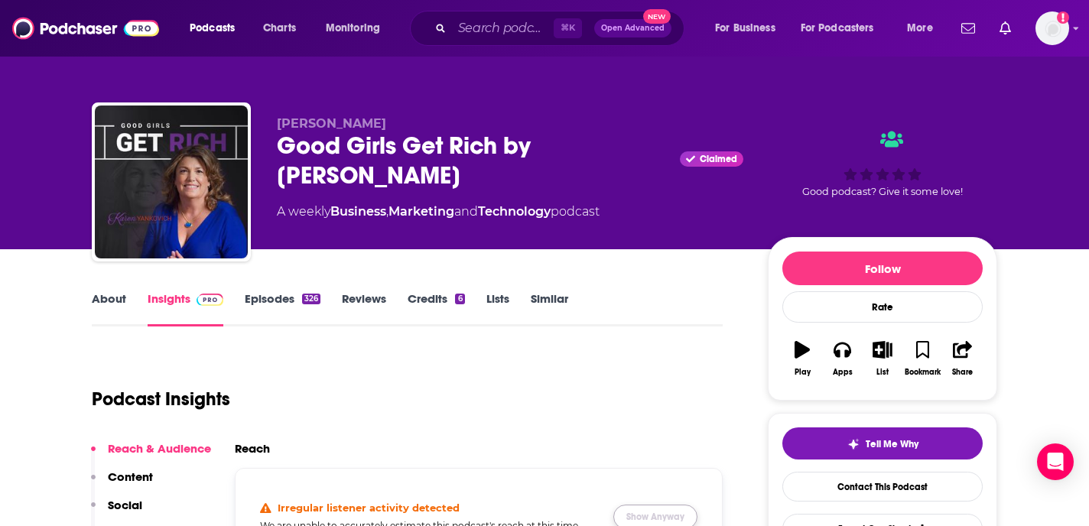
click at [672, 511] on button "Show Anyway" at bounding box center [655, 517] width 84 height 24
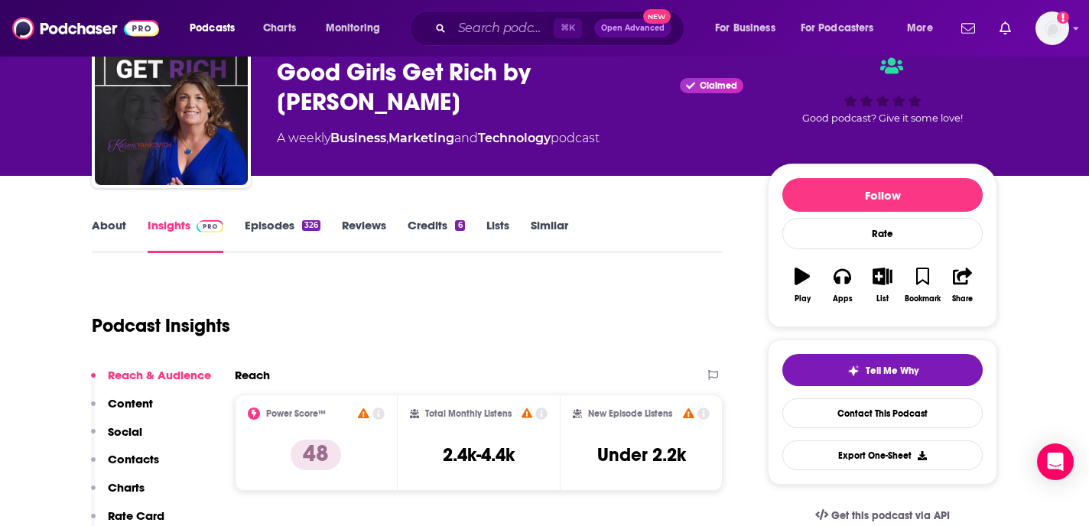
scroll to position [79, 0]
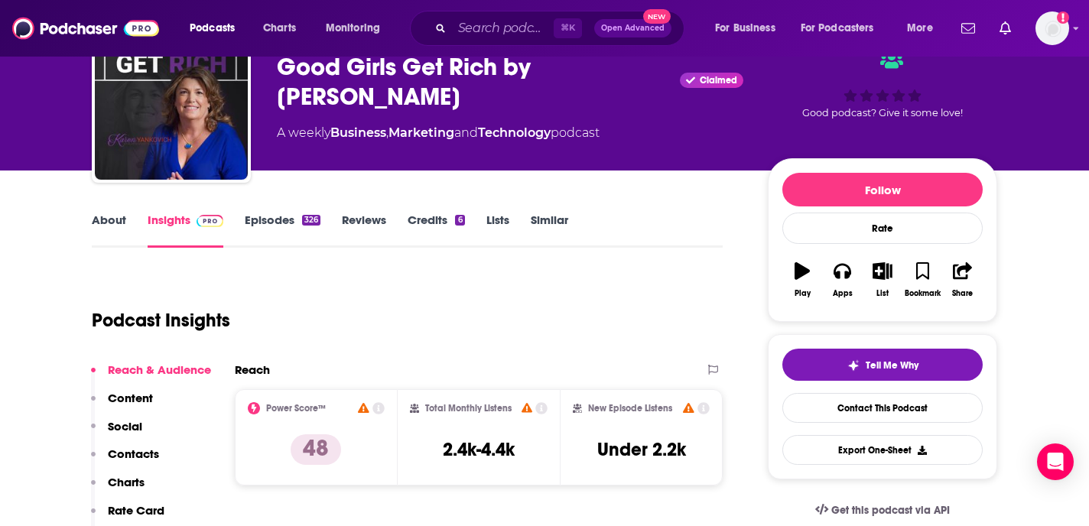
click at [109, 219] on link "About" at bounding box center [109, 230] width 34 height 35
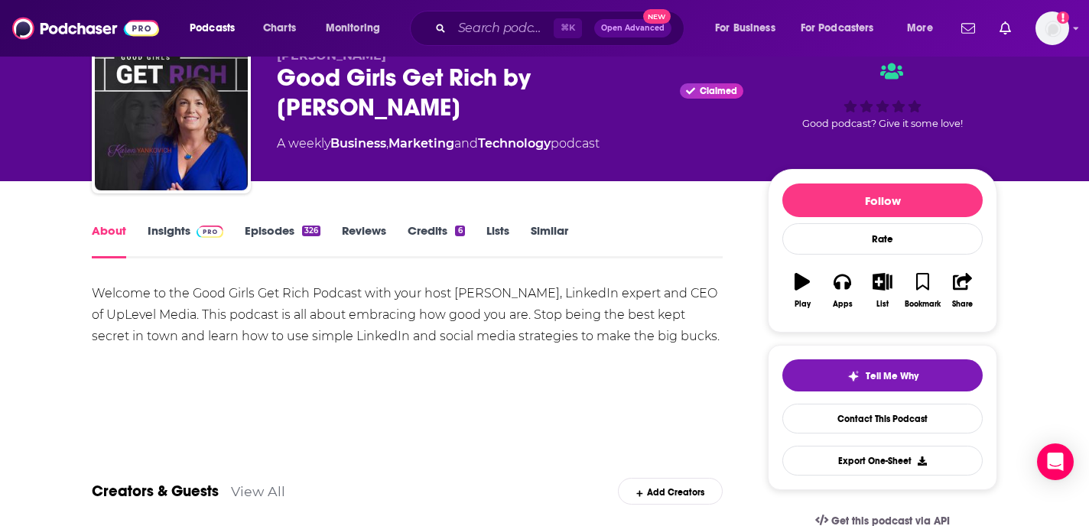
scroll to position [81, 0]
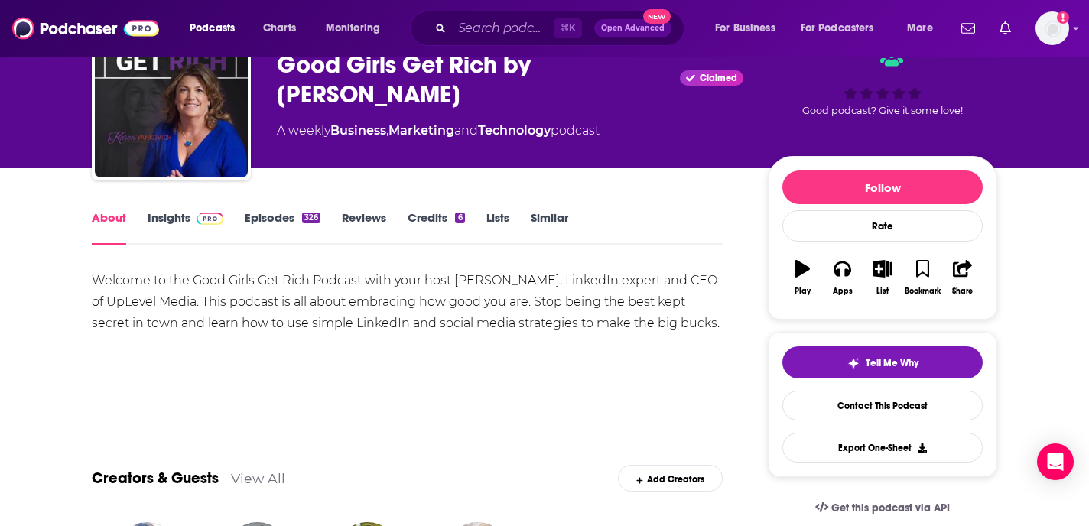
drag, startPoint x: 729, startPoint y: 323, endPoint x: 93, endPoint y: 276, distance: 637.1
copy div "Welcome to the Good Girls Get Rich Podcast with your host Karen Yankovich, Link…"
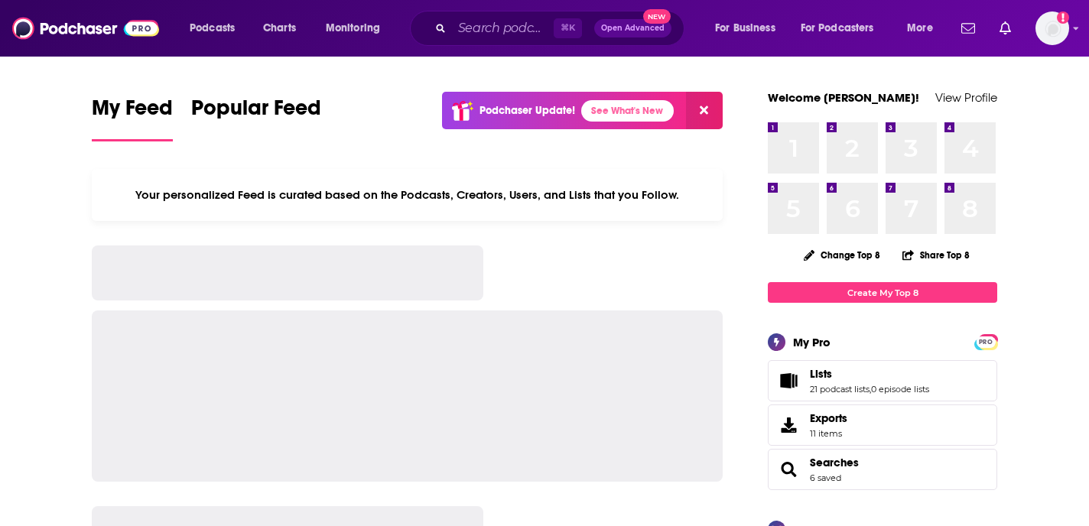
click at [508, 41] on div "⌘ K Open Advanced New" at bounding box center [547, 28] width 274 height 35
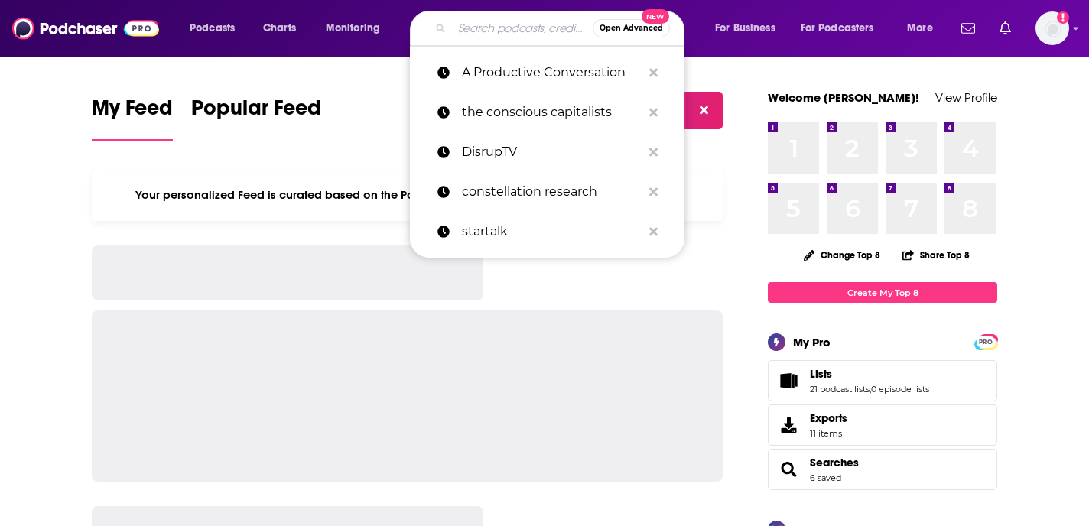
click at [507, 33] on input "Search podcasts, credits, & more..." at bounding box center [522, 28] width 141 height 24
paste input "The [PERSON_NAME] Podcast"
type input "The [PERSON_NAME] Podcast"
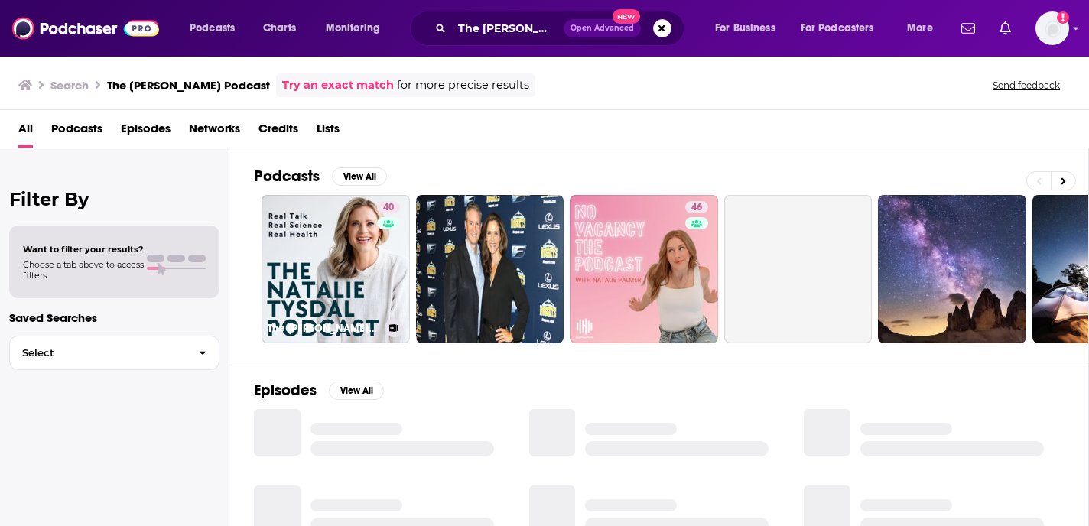
click at [391, 257] on div "40" at bounding box center [390, 260] width 27 height 118
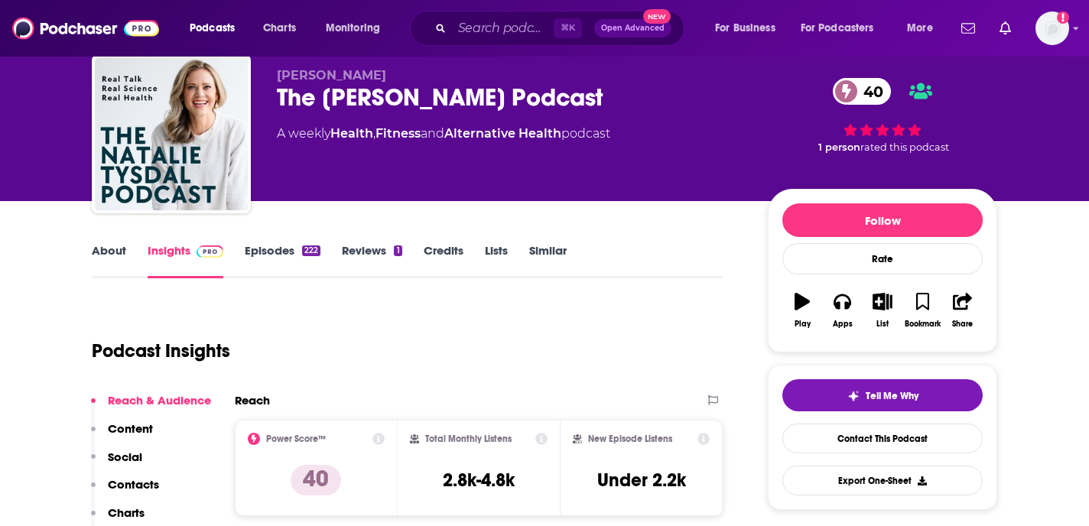
scroll to position [49, 0]
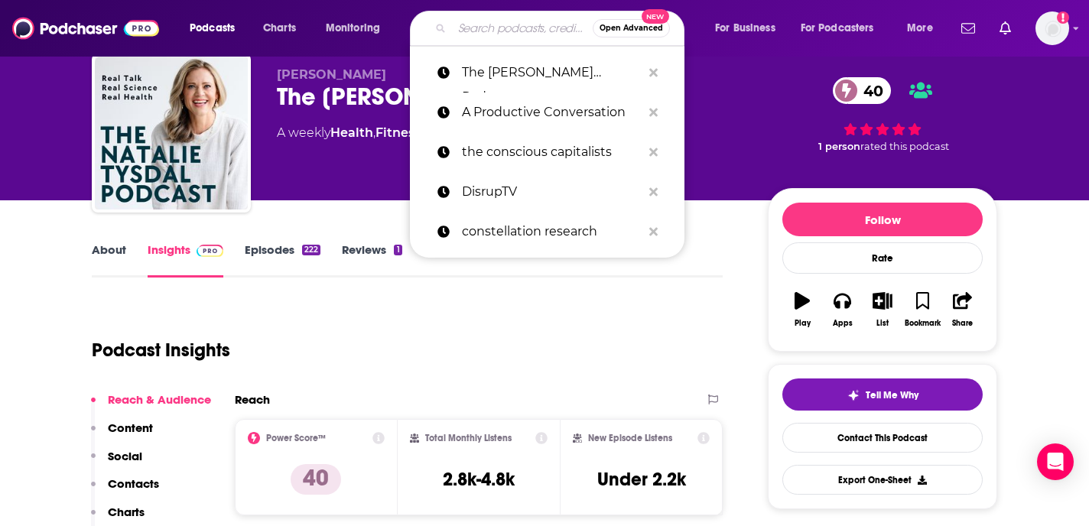
click at [529, 21] on input "Search podcasts, credits, & more..." at bounding box center [522, 28] width 141 height 24
paste input "Michelle Dempsey-Multack"
type input "Michelle Dempsey-Multack"
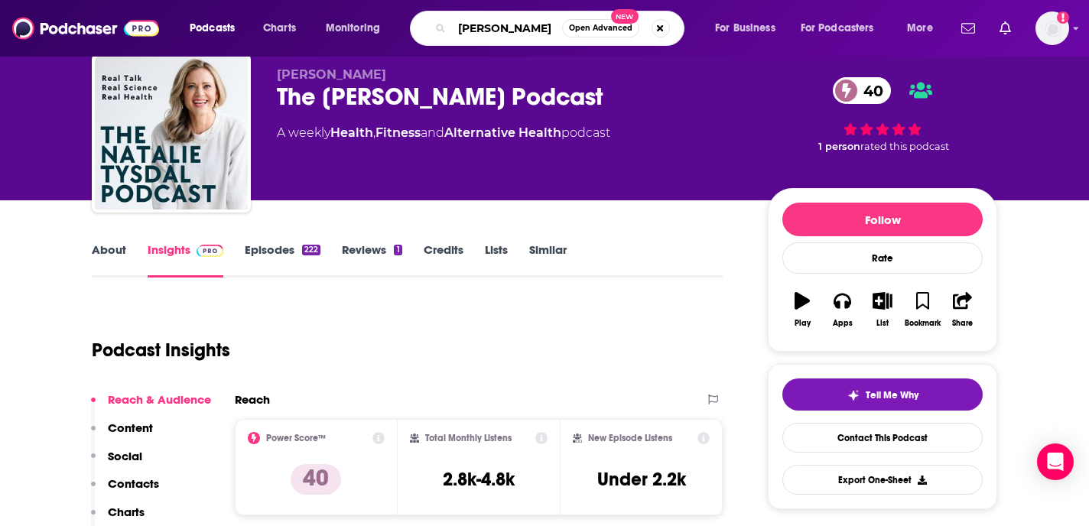
scroll to position [0, 57]
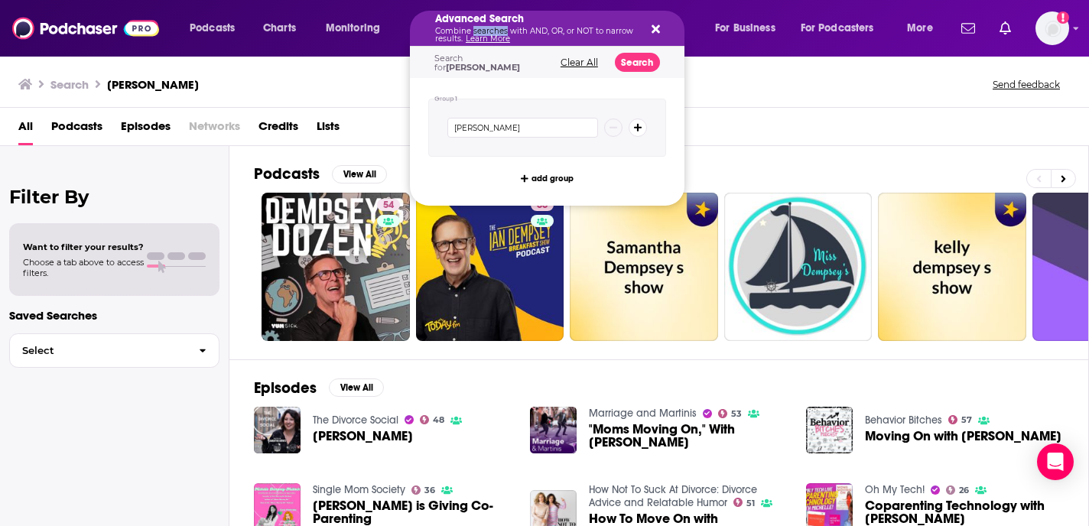
click at [473, 31] on p "Combine searches with AND, OR, or NOT to narrow results. Learn More" at bounding box center [535, 35] width 200 height 15
click at [706, 109] on div "All Podcasts Episodes Networks Credits Lists" at bounding box center [544, 127] width 1089 height 38
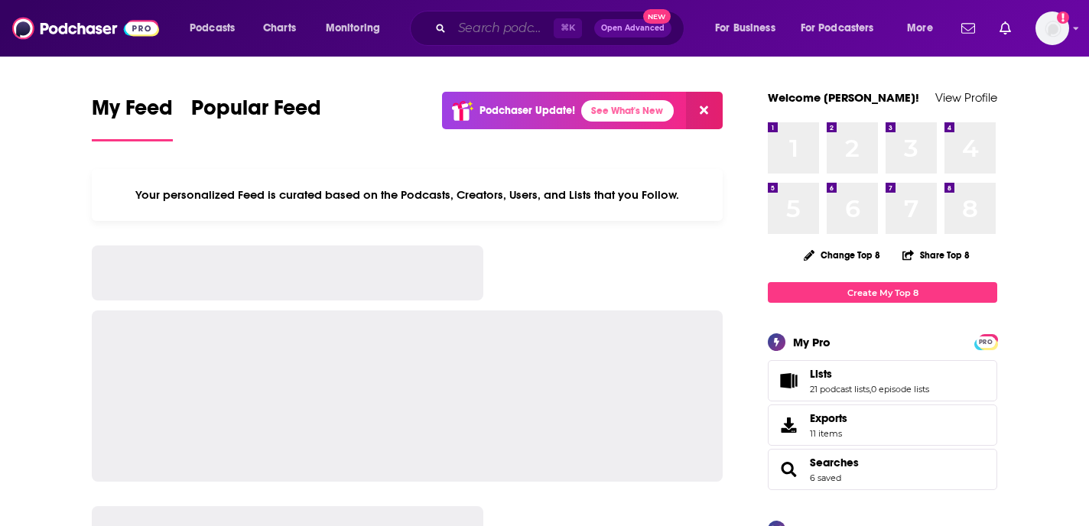
click at [498, 28] on input "Search podcasts, credits, & more..." at bounding box center [503, 28] width 102 height 24
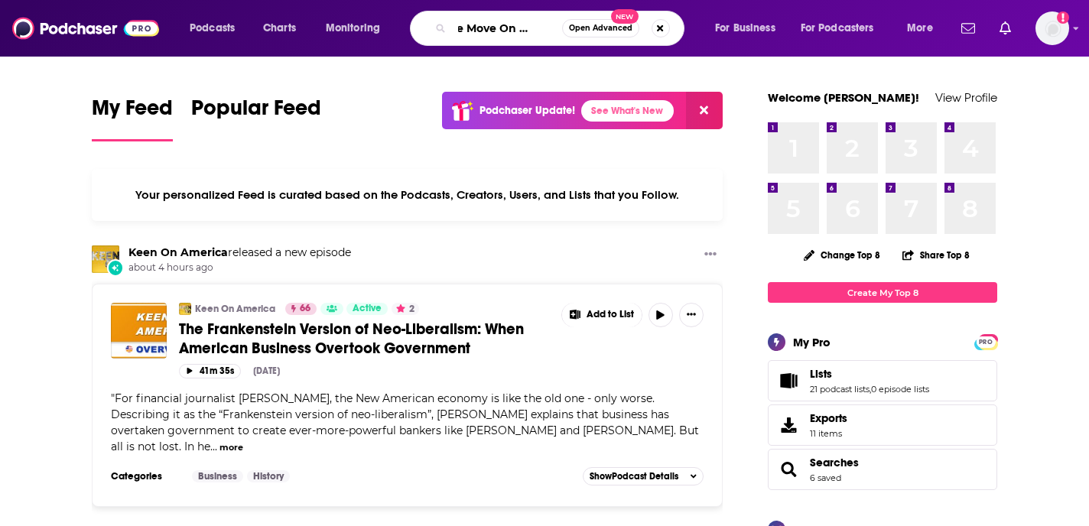
scroll to position [0, 24]
type input "The Move On Method"
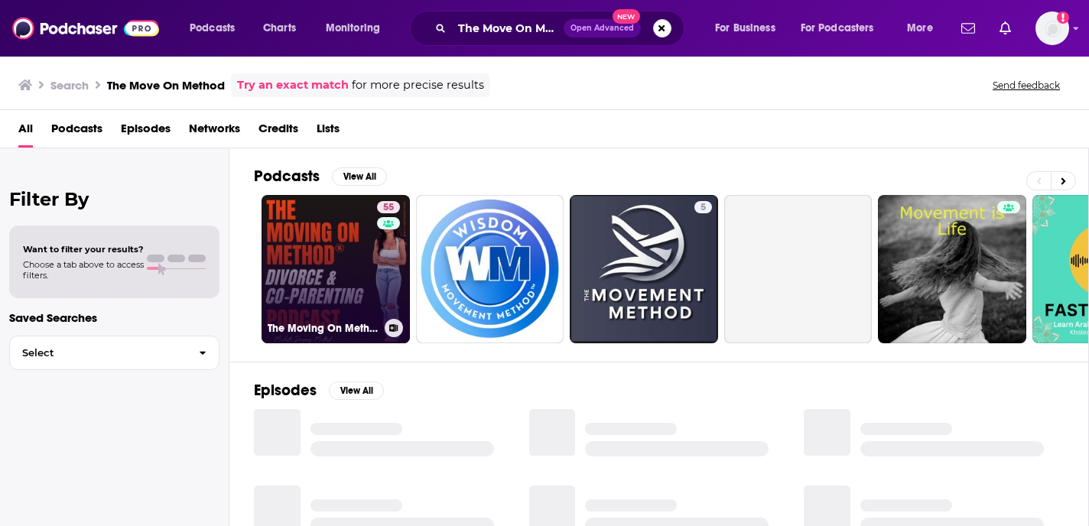
click at [326, 223] on link "55 The Moving On Method® Podcast" at bounding box center [335, 269] width 148 height 148
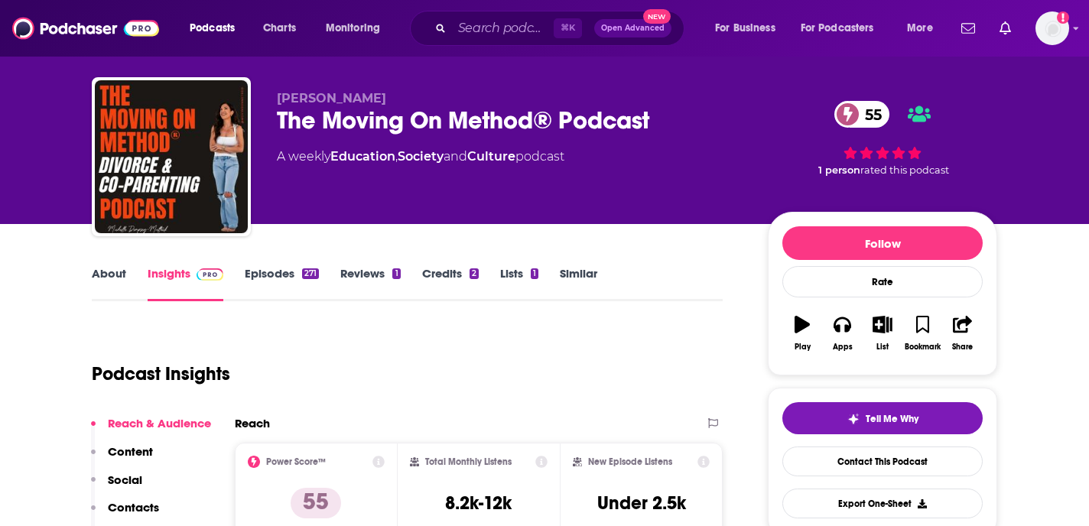
scroll to position [39, 0]
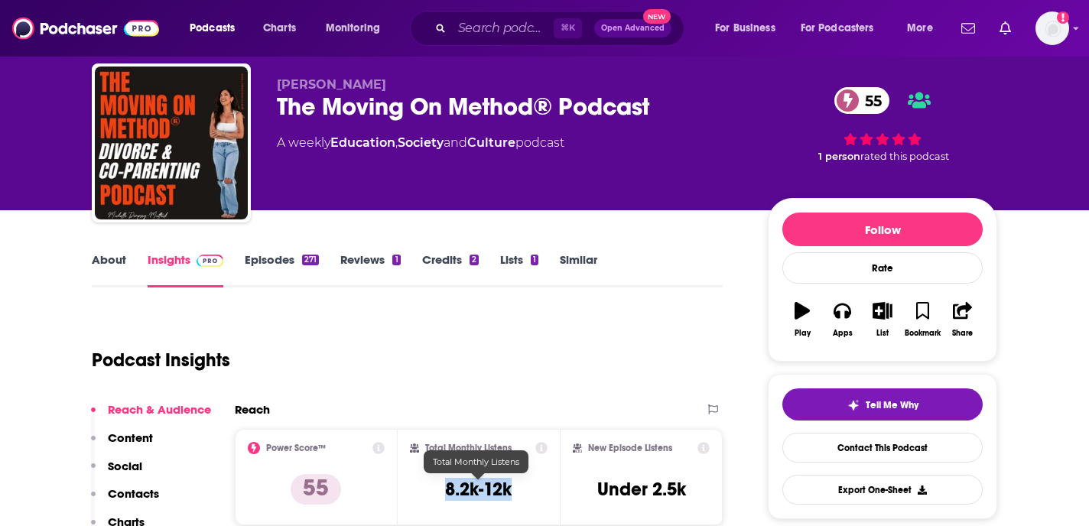
drag, startPoint x: 527, startPoint y: 491, endPoint x: 436, endPoint y: 491, distance: 91.0
click at [436, 491] on div "Total Monthly Listens 8.2k-12k" at bounding box center [479, 477] width 138 height 70
copy h3 "8.2k-12k"
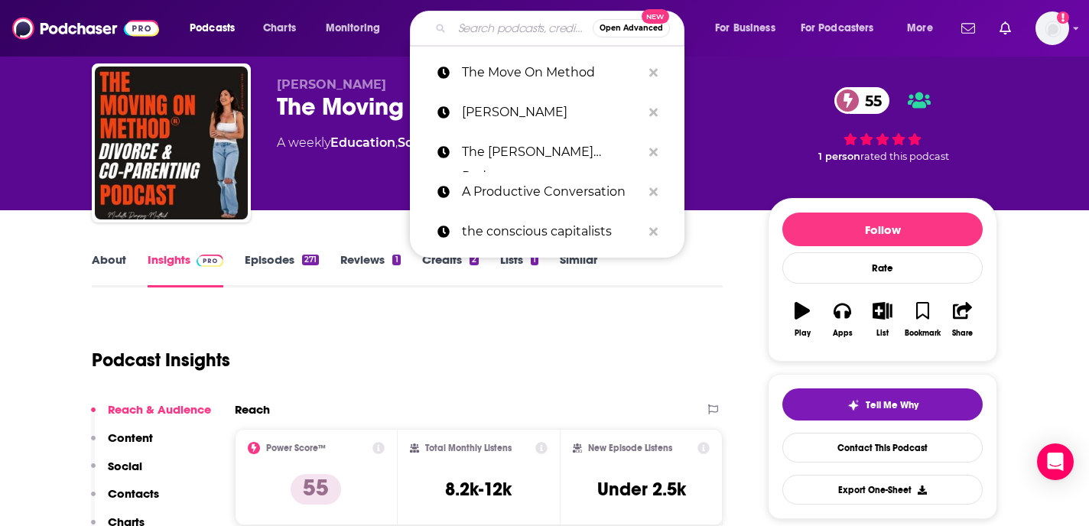
click at [494, 32] on input "Search podcasts, credits, & more..." at bounding box center [522, 28] width 141 height 24
paste input "Divorce Happens Podcast"
type input "Divorce Happens Podcast"
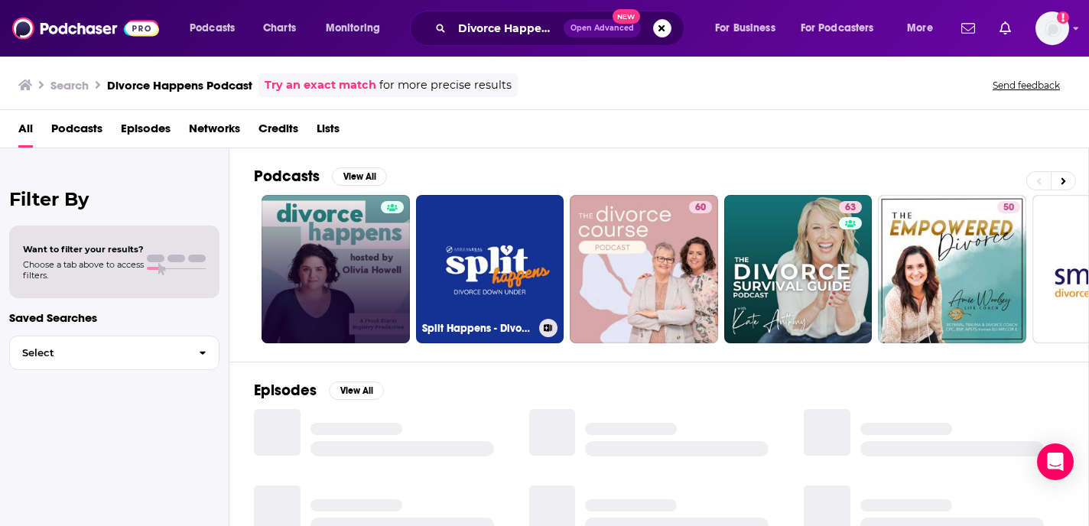
click at [369, 269] on link at bounding box center [335, 269] width 148 height 148
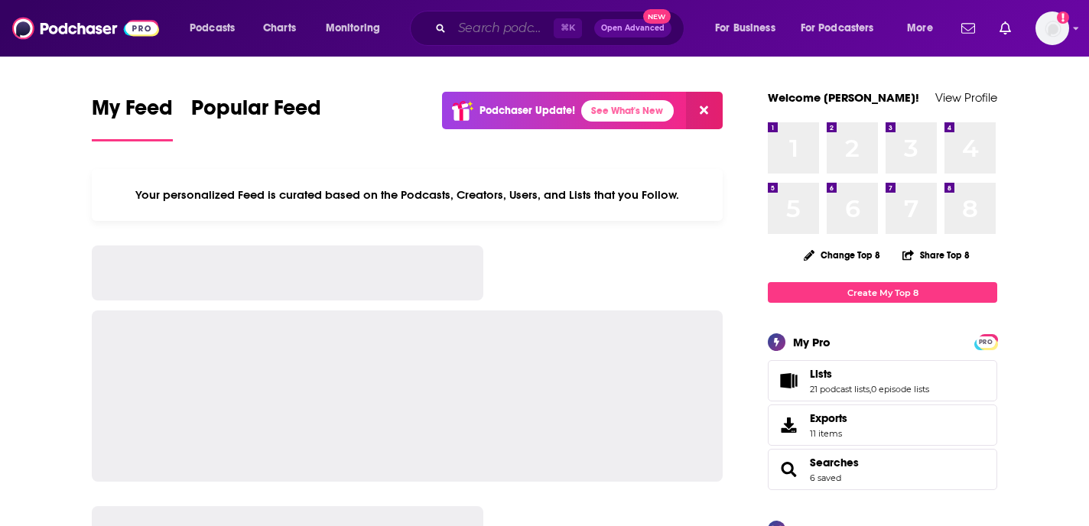
click at [484, 40] on input "Search podcasts, credits, & more..." at bounding box center [503, 28] width 102 height 24
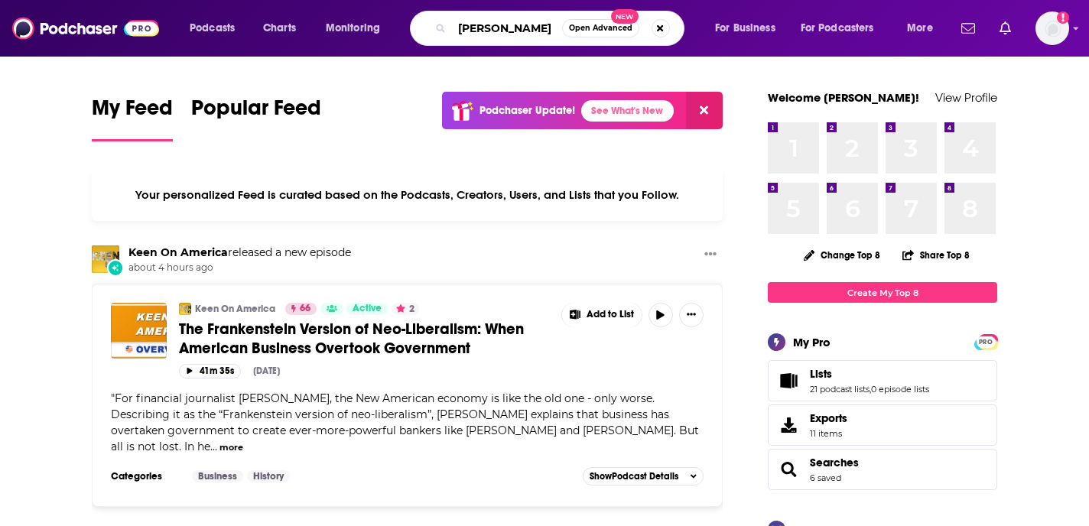
type input "Amanda Goetz"
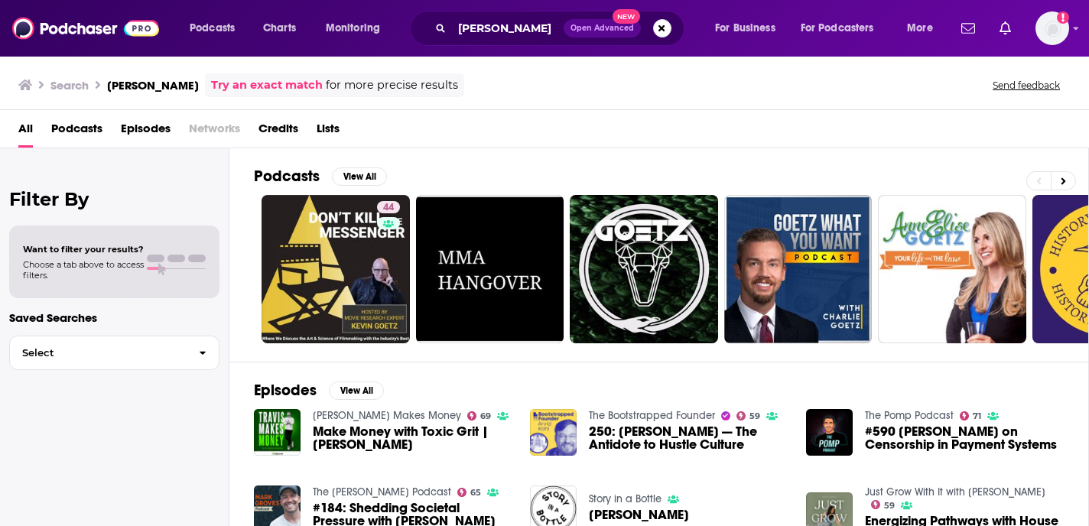
click at [294, 129] on span "Credits" at bounding box center [278, 131] width 40 height 31
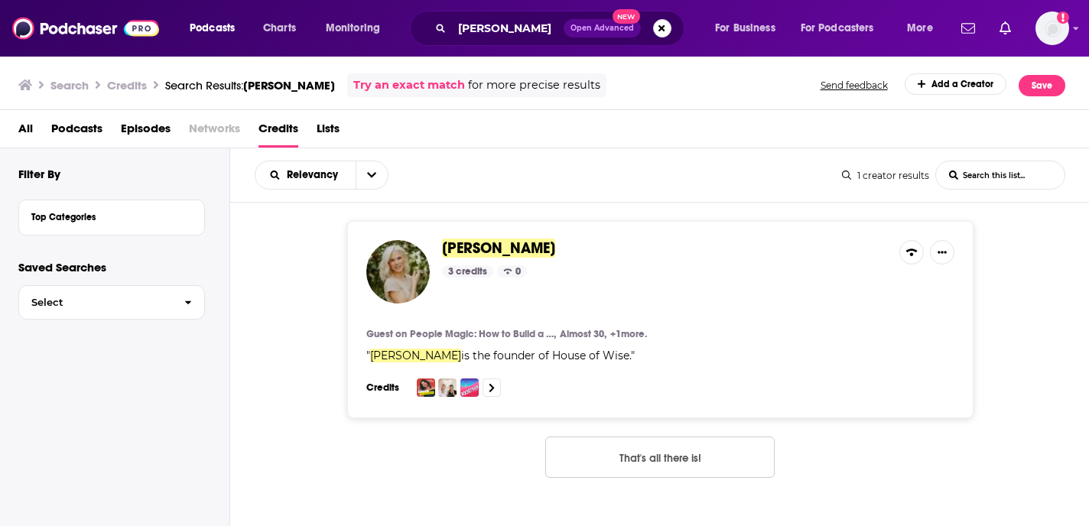
click at [487, 246] on span "Amanda Goetz" at bounding box center [498, 248] width 113 height 19
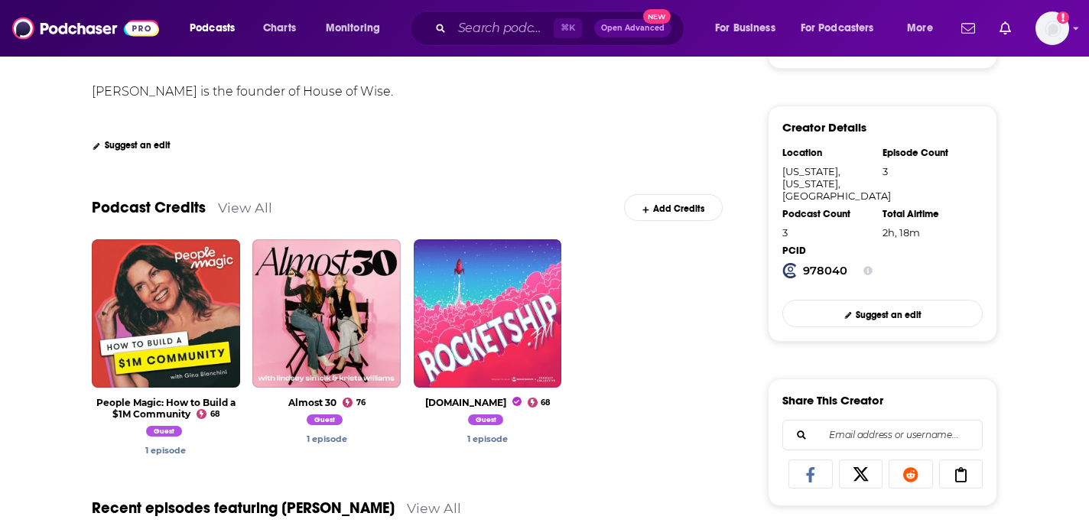
scroll to position [320, 0]
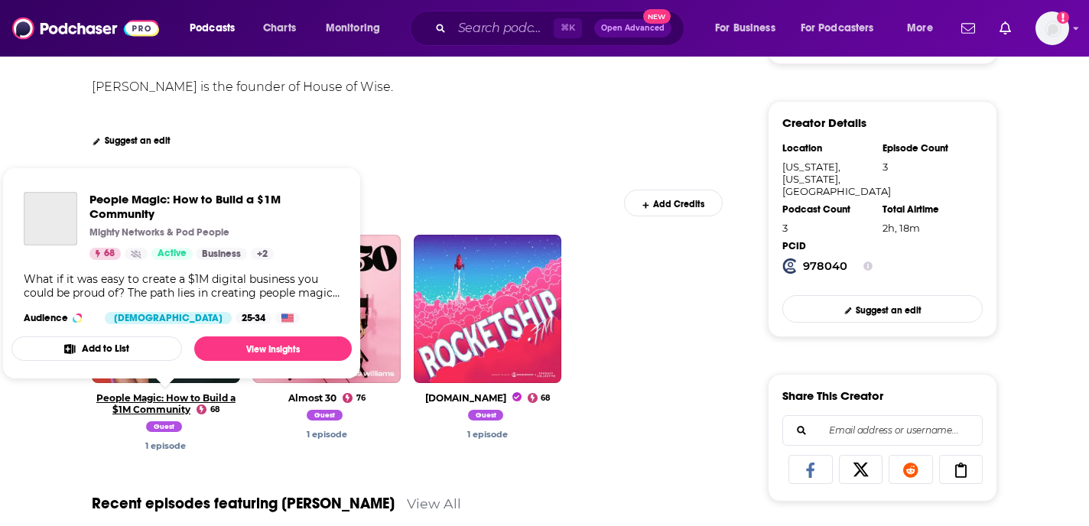
click at [138, 407] on link "People Magic: How to Build a $1M Community" at bounding box center [165, 403] width 139 height 23
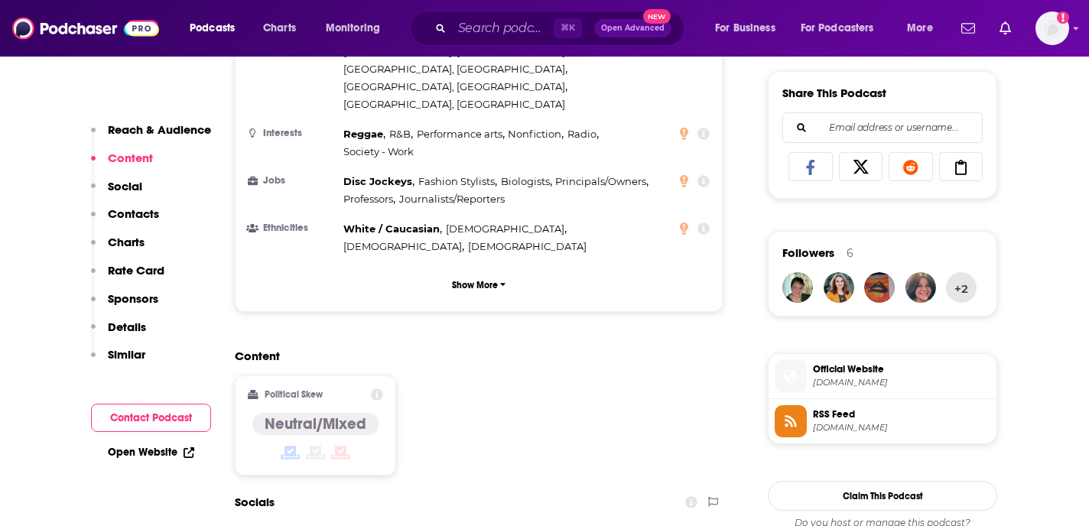
scroll to position [902, 0]
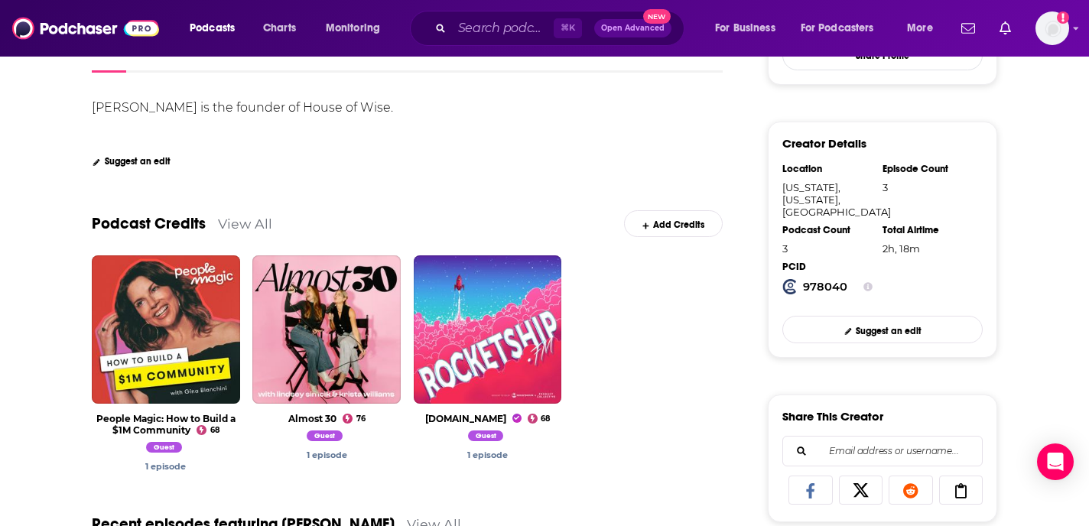
scroll to position [323, 0]
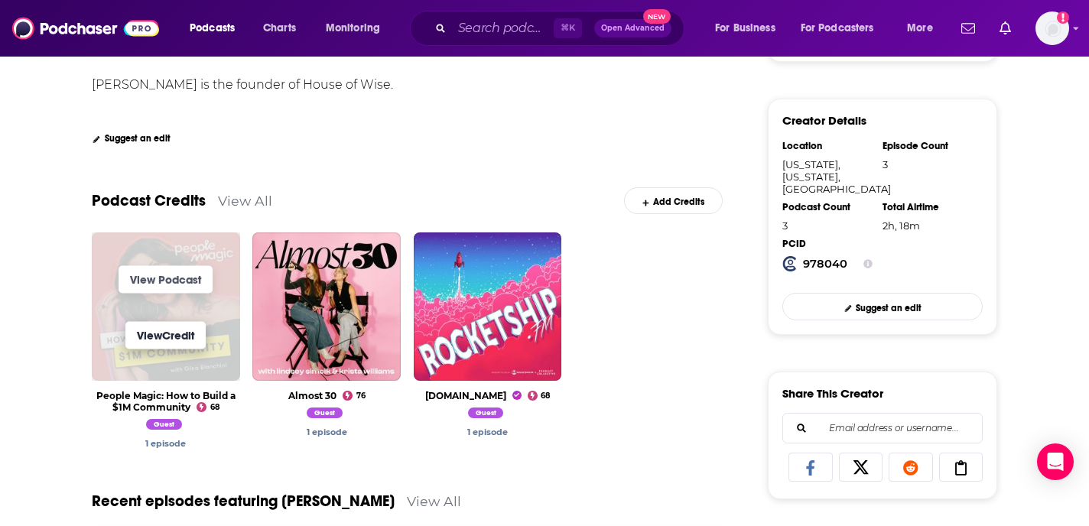
click at [190, 336] on link "View Credit" at bounding box center [165, 335] width 80 height 28
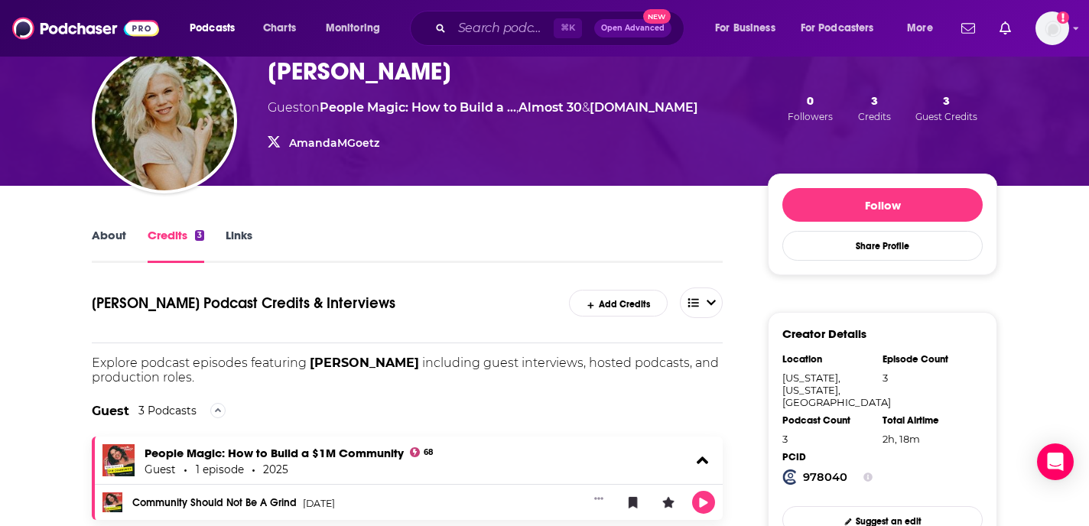
scroll to position [109, 0]
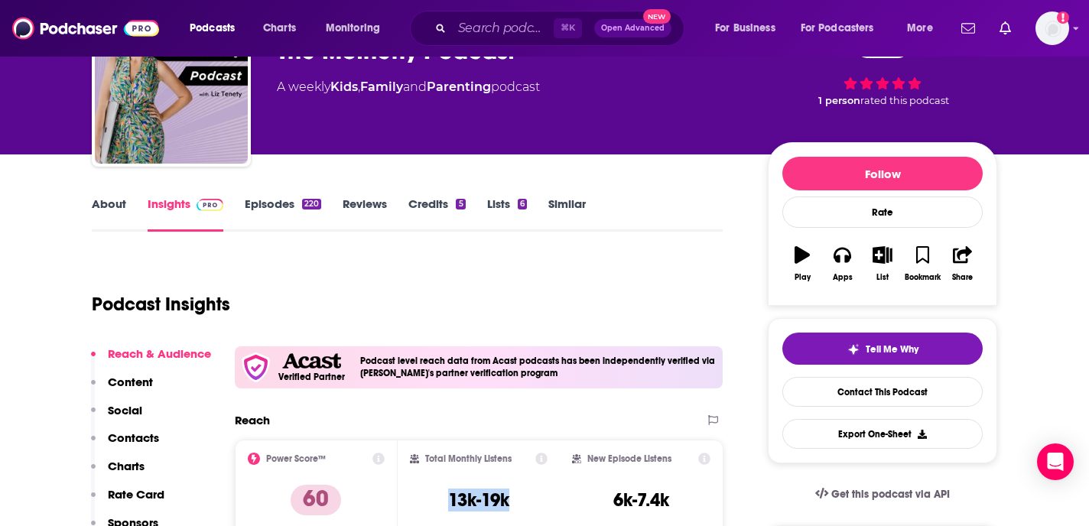
click at [99, 209] on link "About" at bounding box center [109, 213] width 34 height 35
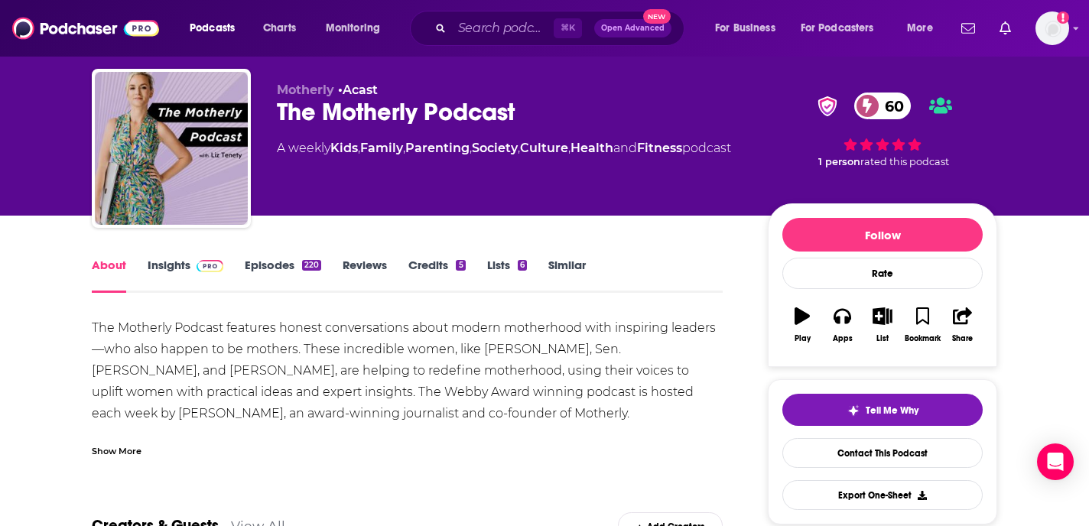
click at [122, 451] on div "Show More" at bounding box center [117, 450] width 50 height 15
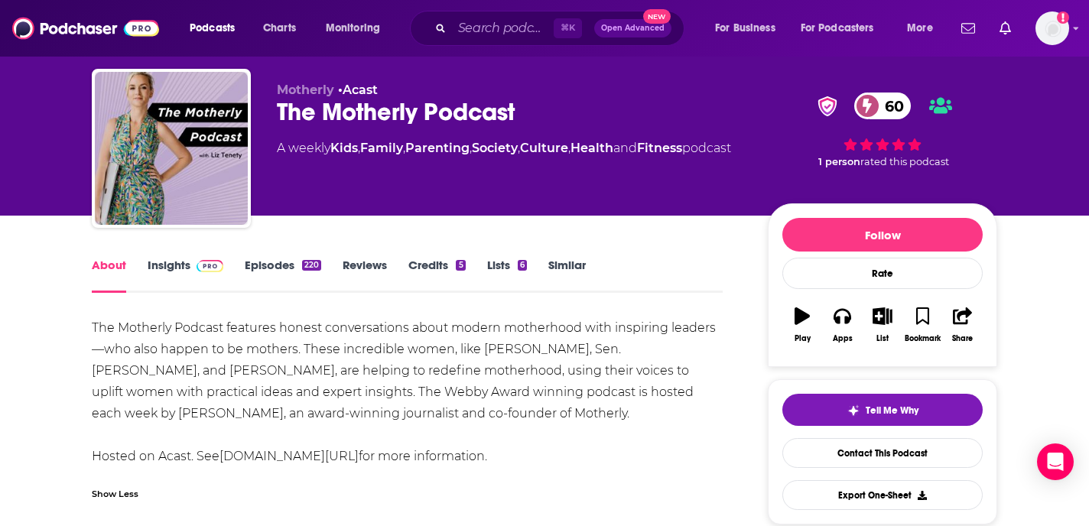
scroll to position [70, 0]
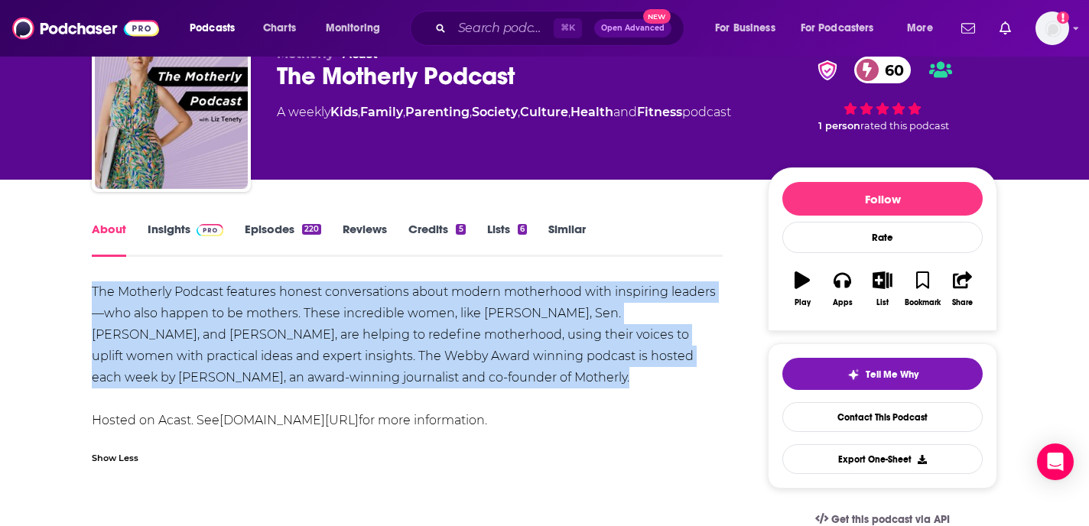
drag, startPoint x: 502, startPoint y: 378, endPoint x: 86, endPoint y: 294, distance: 425.1
copy div "The Motherly Podcast features honest conversations about modern motherhood with…"
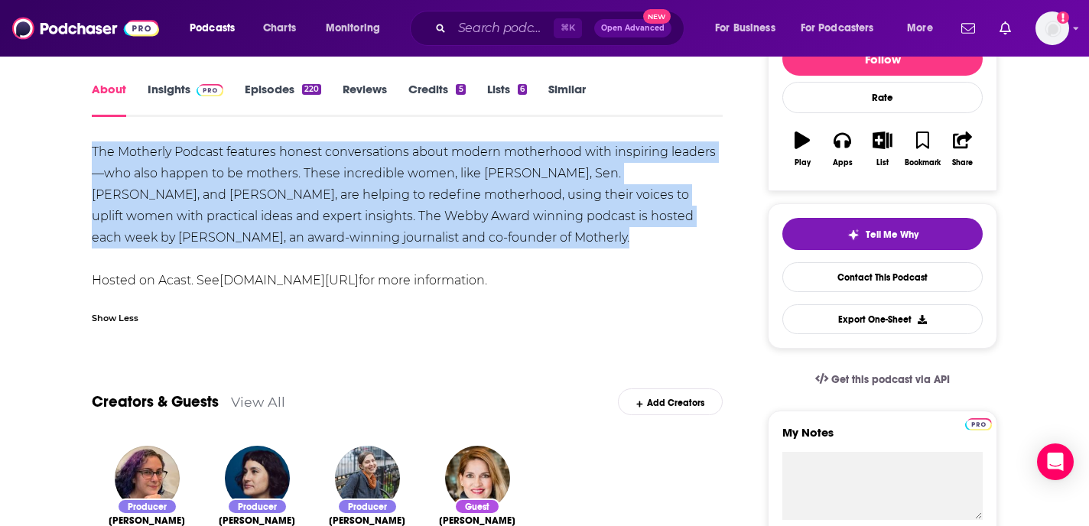
scroll to position [0, 0]
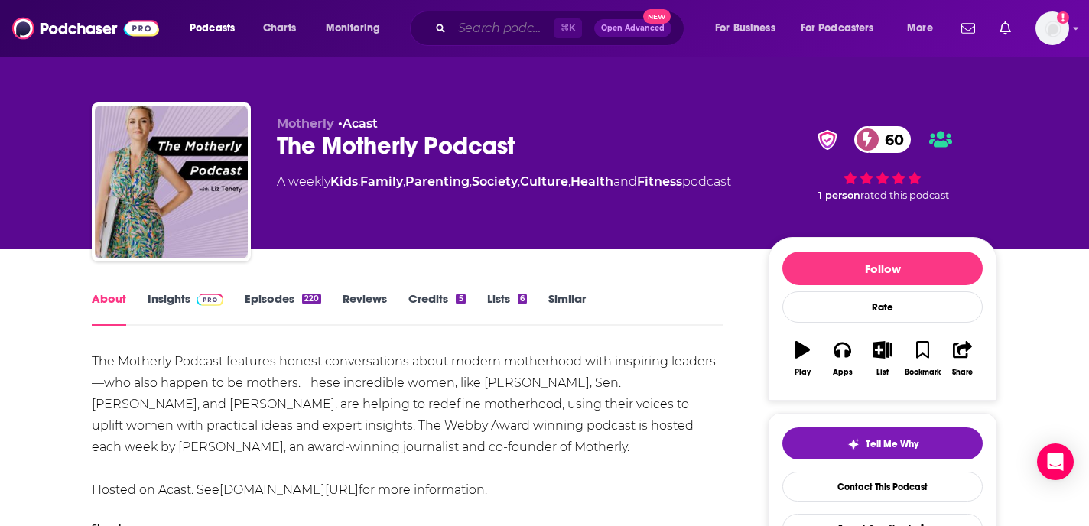
click at [500, 22] on input "Search podcasts, credits, & more..." at bounding box center [503, 28] width 102 height 24
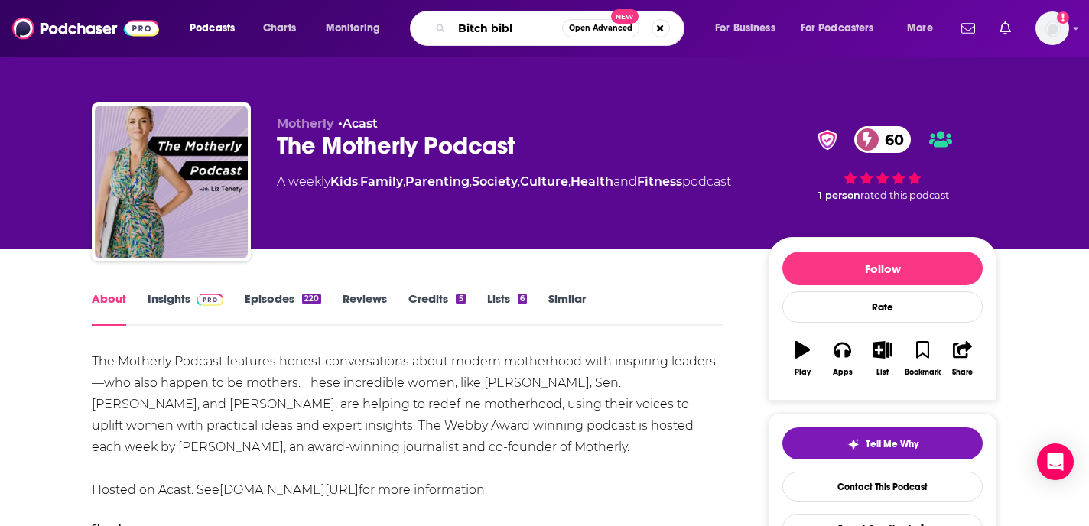
type input "Bitch [DEMOGRAPHIC_DATA]"
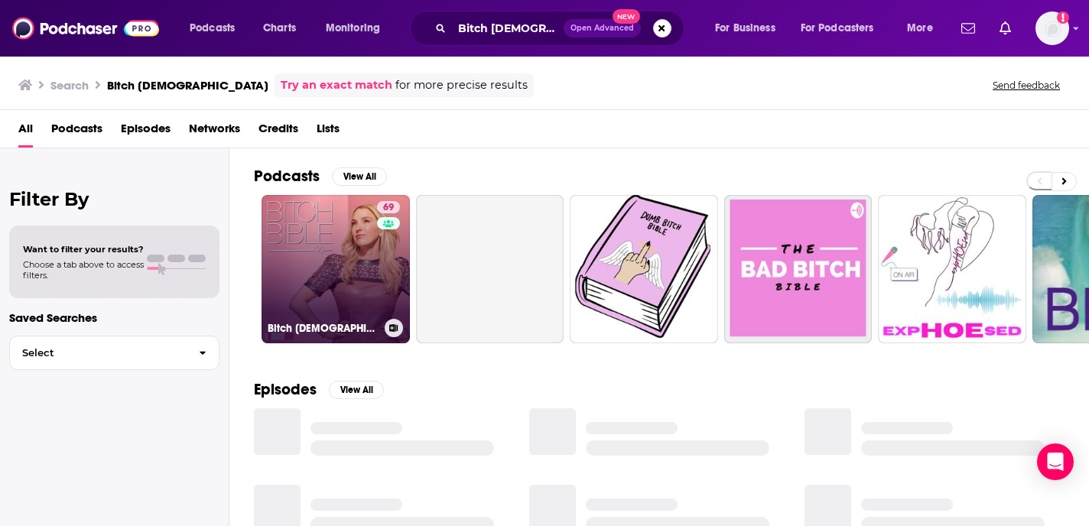
click at [345, 243] on link "69 Bitch [DEMOGRAPHIC_DATA]" at bounding box center [335, 269] width 148 height 148
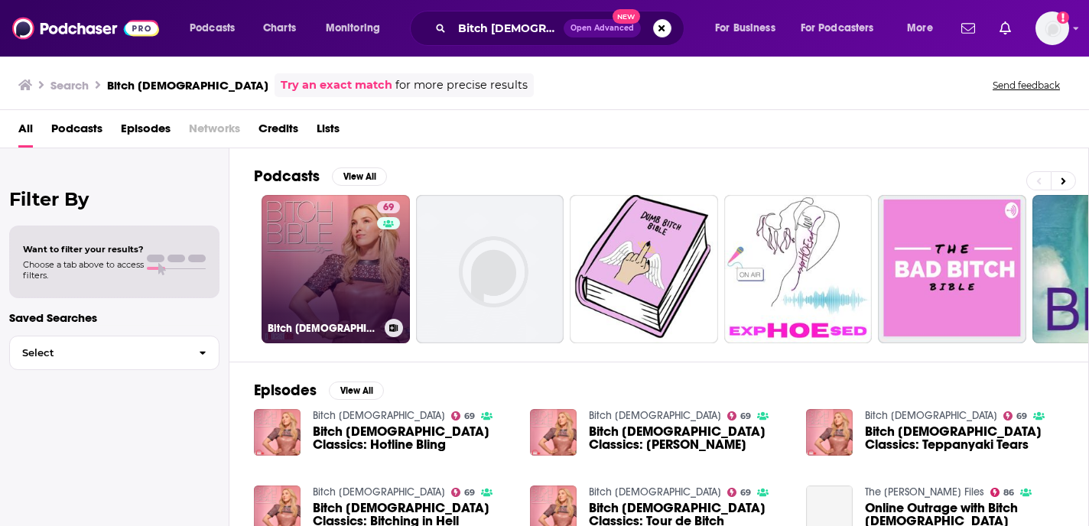
click at [339, 312] on link "69 Bitch [DEMOGRAPHIC_DATA]" at bounding box center [335, 269] width 148 height 148
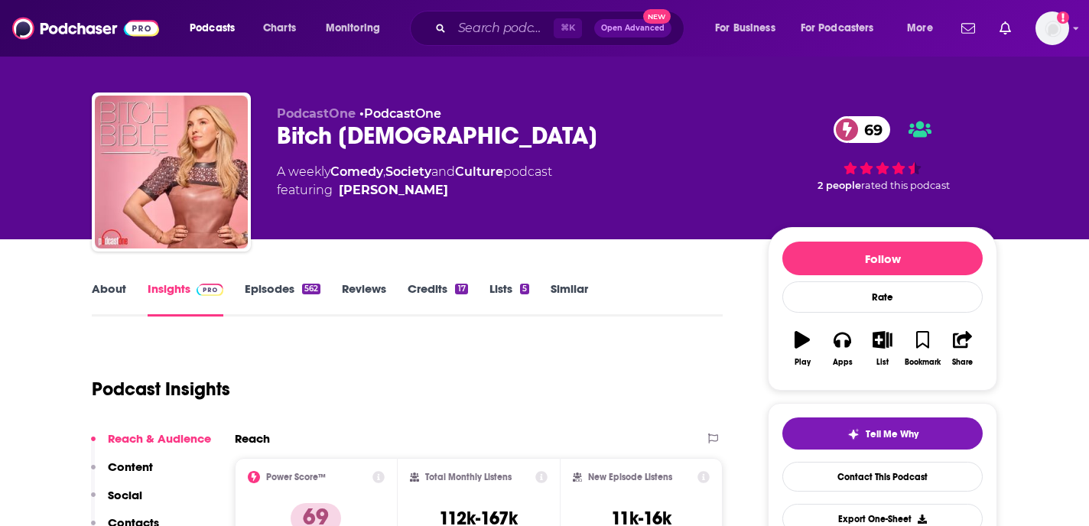
scroll to position [77, 0]
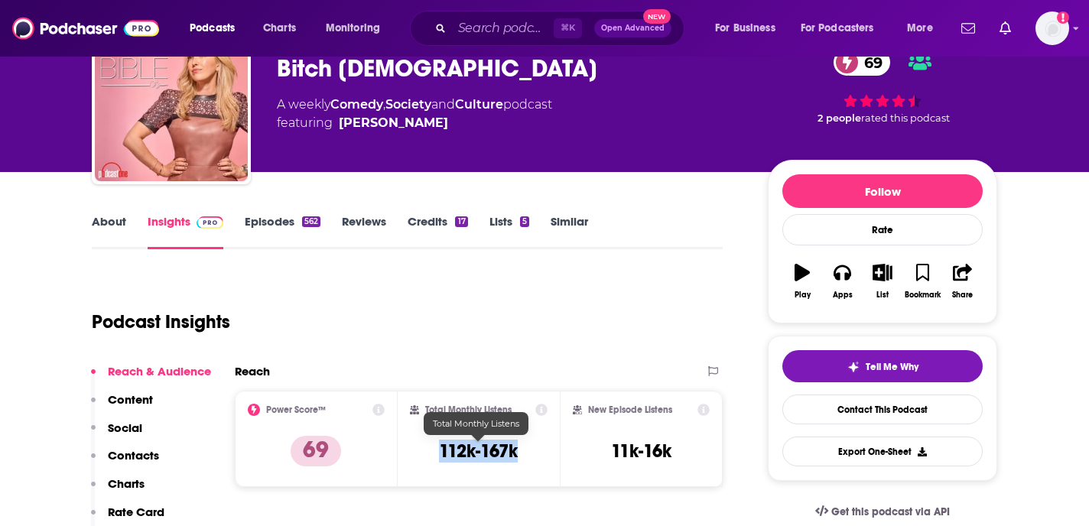
copy h3 "112k-167k"
drag, startPoint x: 524, startPoint y: 449, endPoint x: 440, endPoint y: 447, distance: 84.1
click at [440, 447] on div "Total Monthly Listens 112k-167k" at bounding box center [479, 439] width 138 height 70
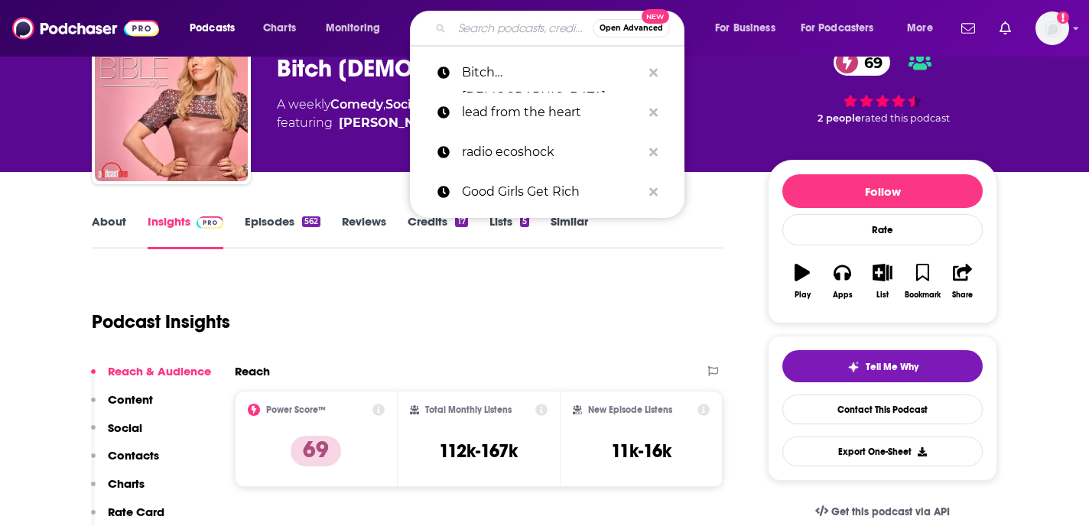
click at [495, 23] on input "Search podcasts, credits, & more..." at bounding box center [522, 28] width 141 height 24
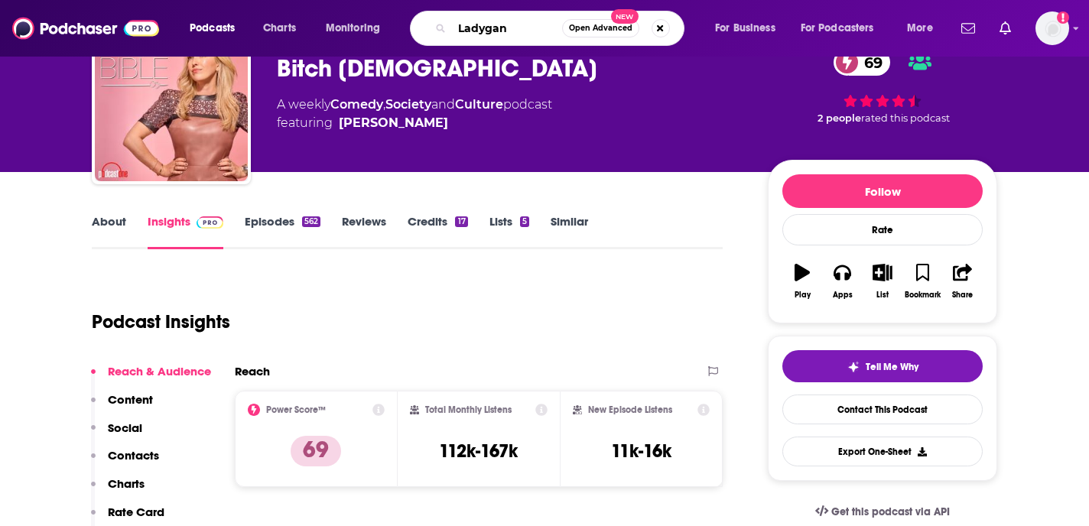
type input "Ladygang"
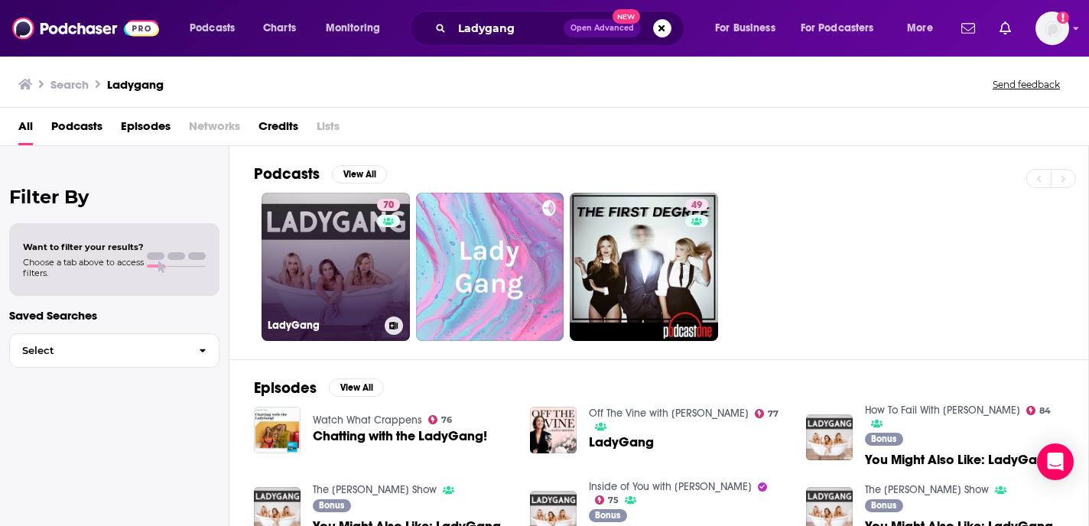
click at [307, 310] on link "70 LadyGang" at bounding box center [335, 267] width 148 height 148
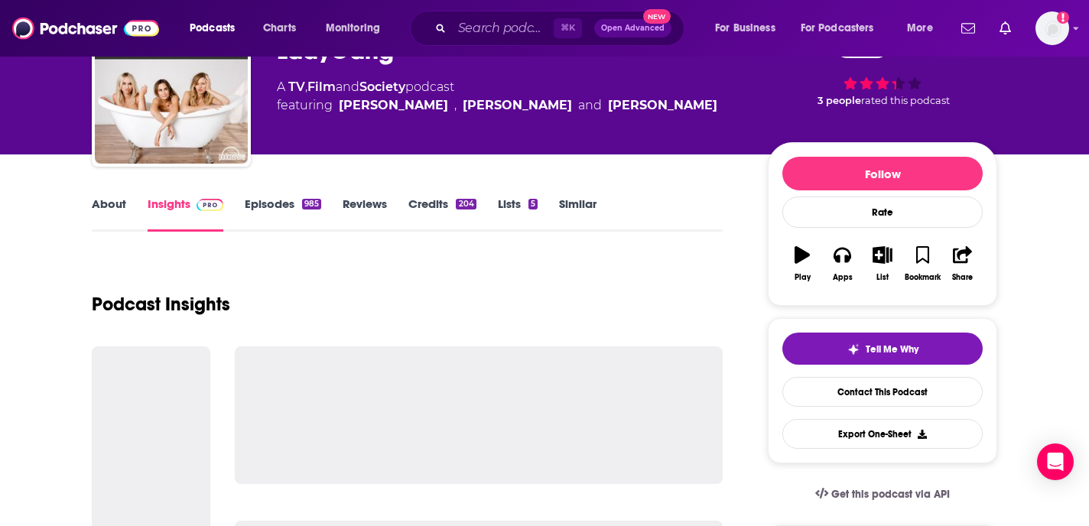
scroll to position [96, 0]
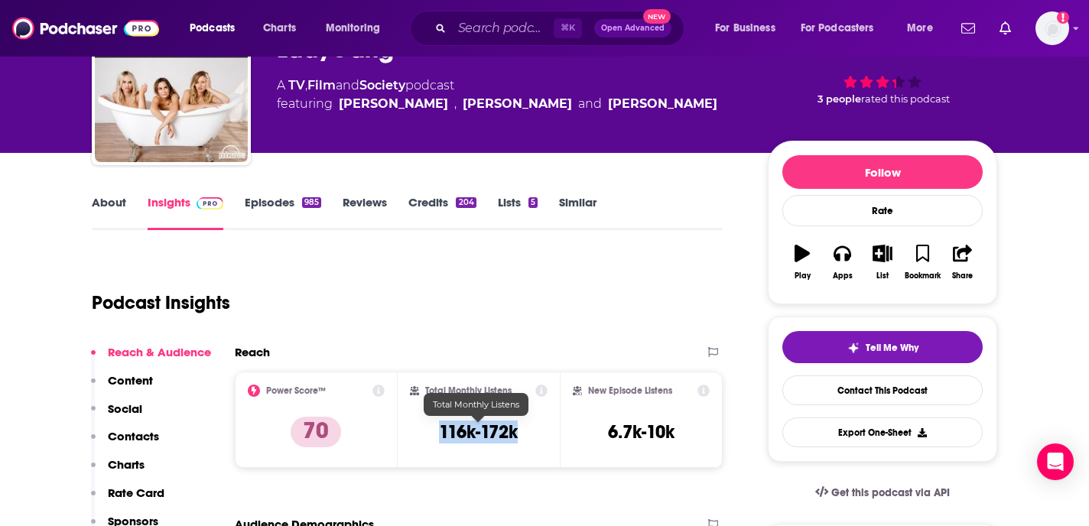
drag, startPoint x: 534, startPoint y: 433, endPoint x: 428, endPoint y: 431, distance: 106.3
click at [428, 431] on div "Total Monthly Listens 116k-172k" at bounding box center [479, 420] width 138 height 70
copy h3 "116k-172k"
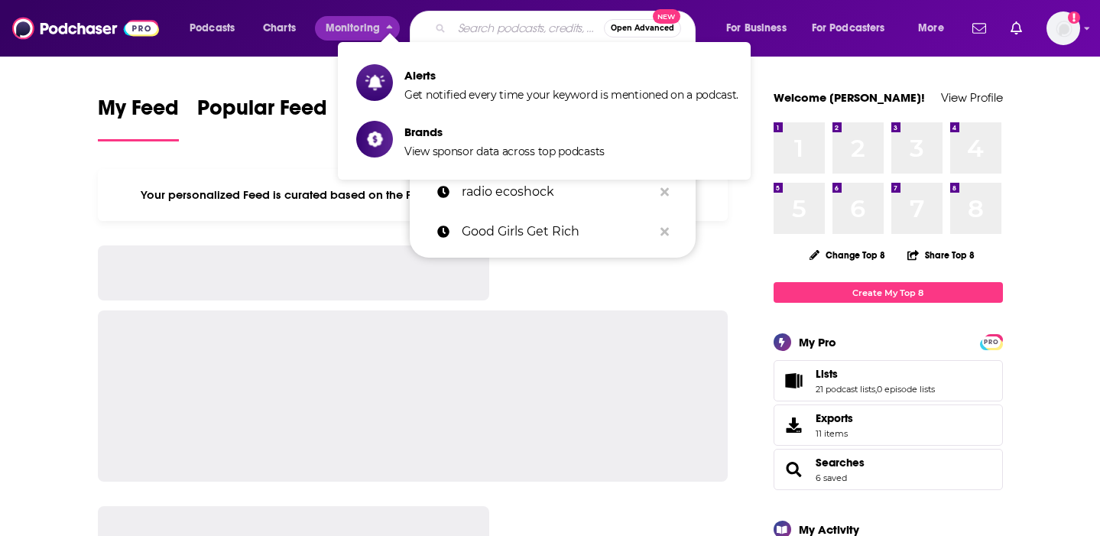
click at [485, 24] on input "Search podcasts, credits, & more..." at bounding box center [528, 28] width 152 height 24
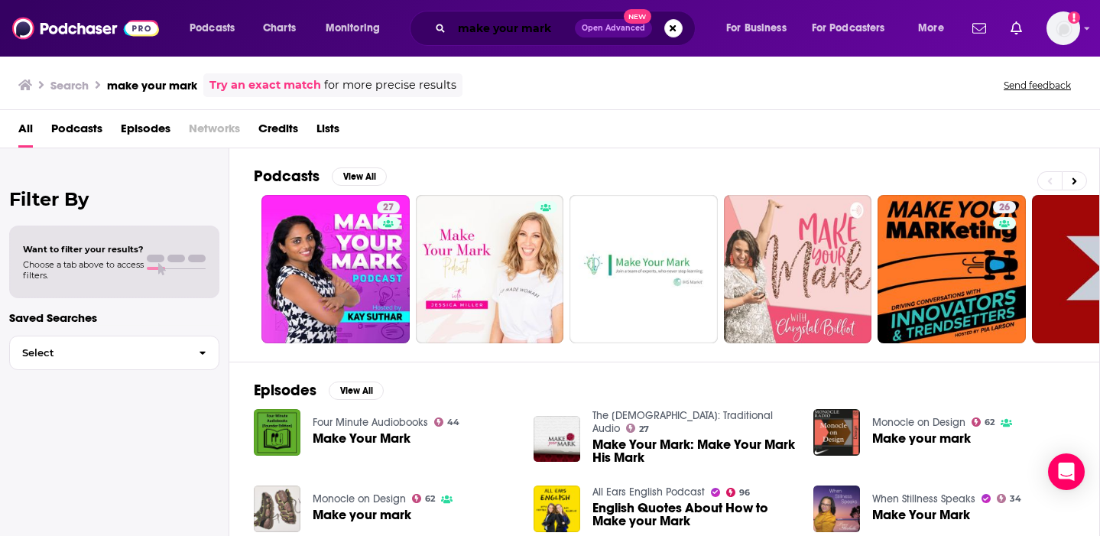
click at [510, 34] on input "make your mark" at bounding box center [513, 28] width 123 height 24
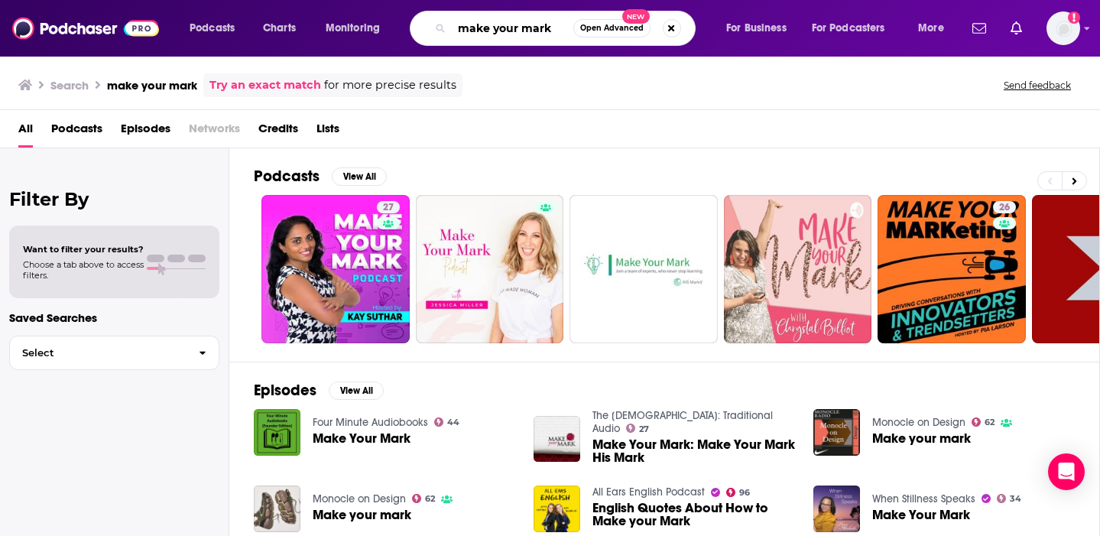
click at [510, 34] on input "make your mark" at bounding box center [513, 28] width 122 height 24
type input "Leave your Mark"
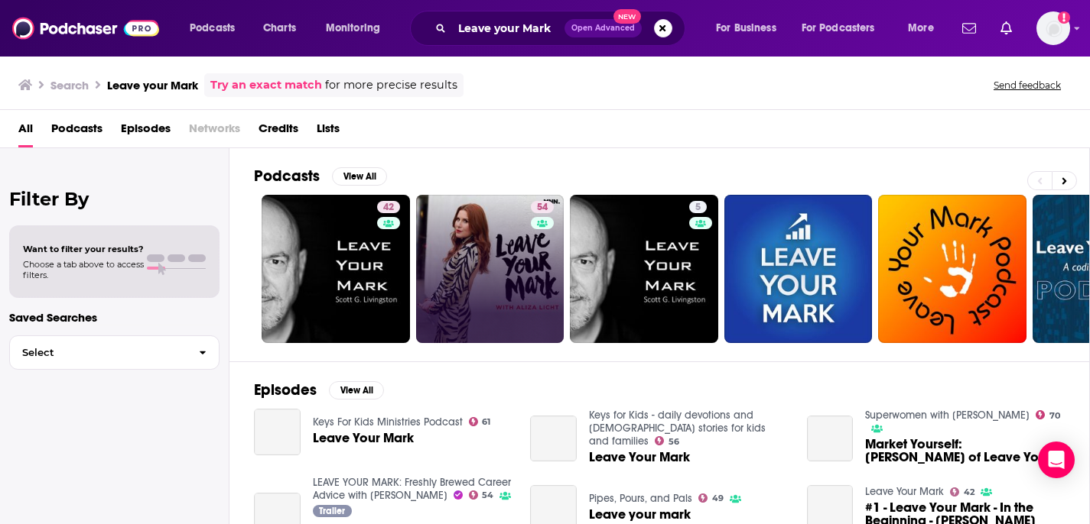
click at [495, 246] on link "54" at bounding box center [490, 269] width 148 height 148
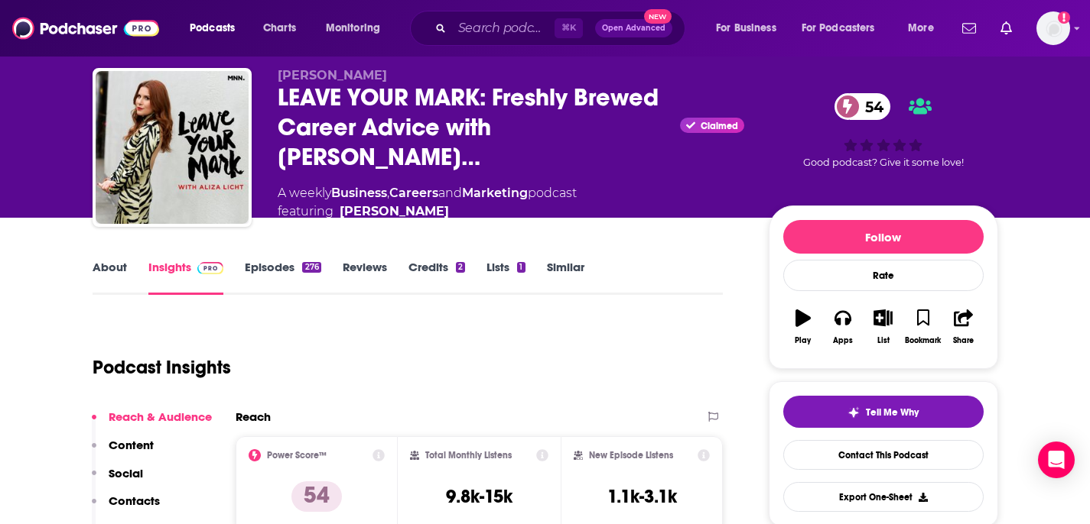
scroll to position [36, 0]
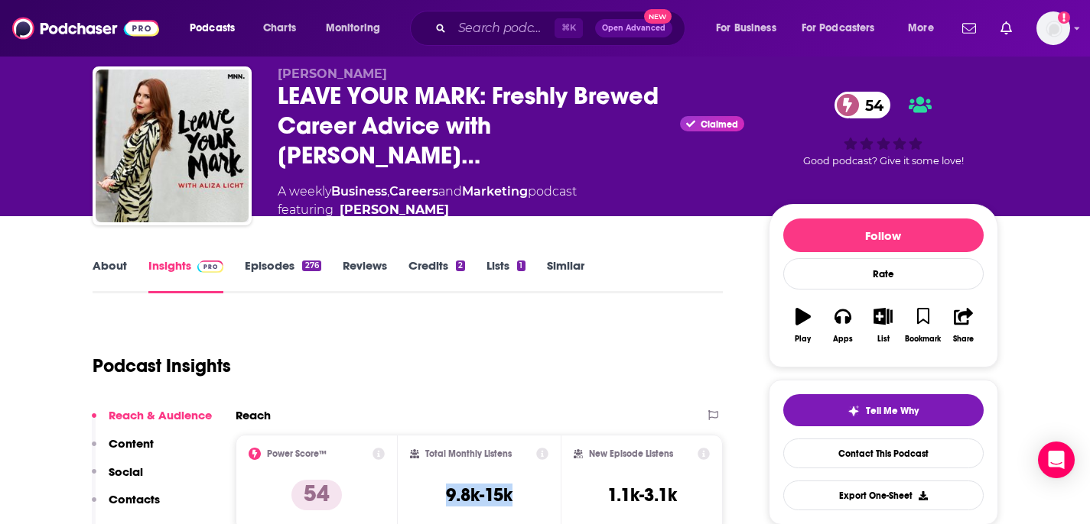
drag, startPoint x: 517, startPoint y: 486, endPoint x: 443, endPoint y: 486, distance: 74.2
click at [443, 486] on div "Total Monthly Listens 9.8k-15k" at bounding box center [479, 483] width 138 height 70
copy h3 "9.8k-15k"
click at [117, 265] on link "About" at bounding box center [110, 275] width 34 height 35
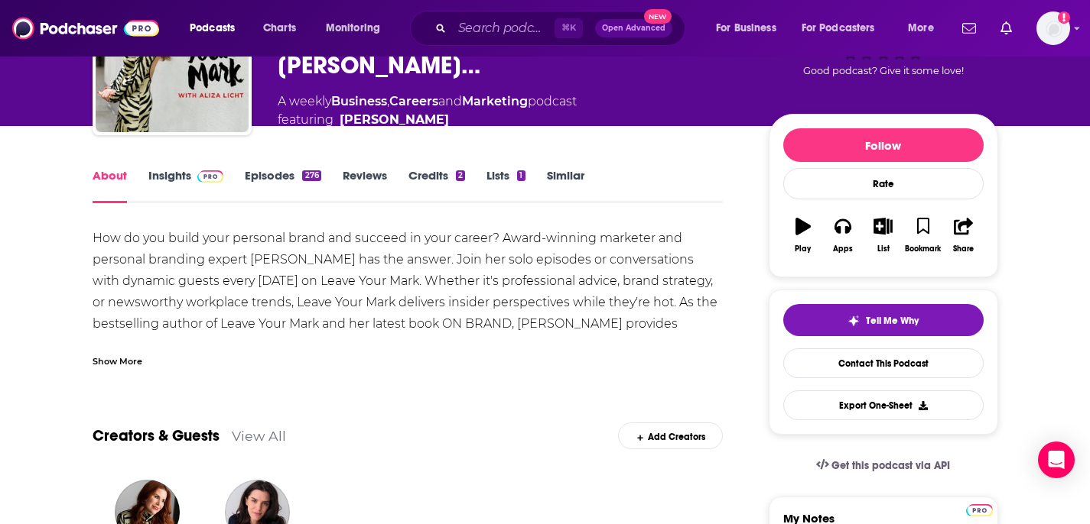
scroll to position [424, 0]
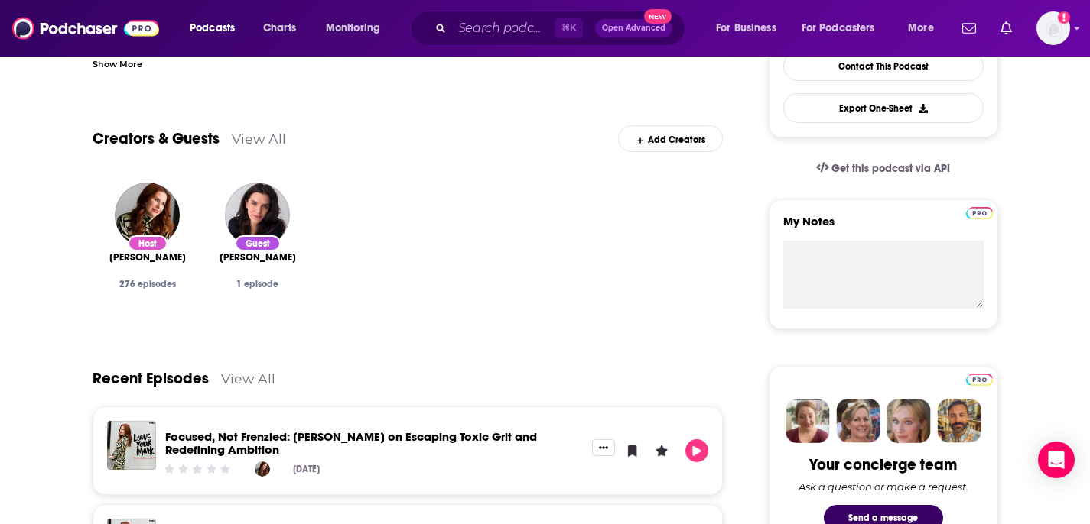
click at [238, 436] on link "Focused, Not Frenzied: [PERSON_NAME] on Escaping Toxic Grit and Redefining Ambi…" at bounding box center [351, 444] width 372 height 28
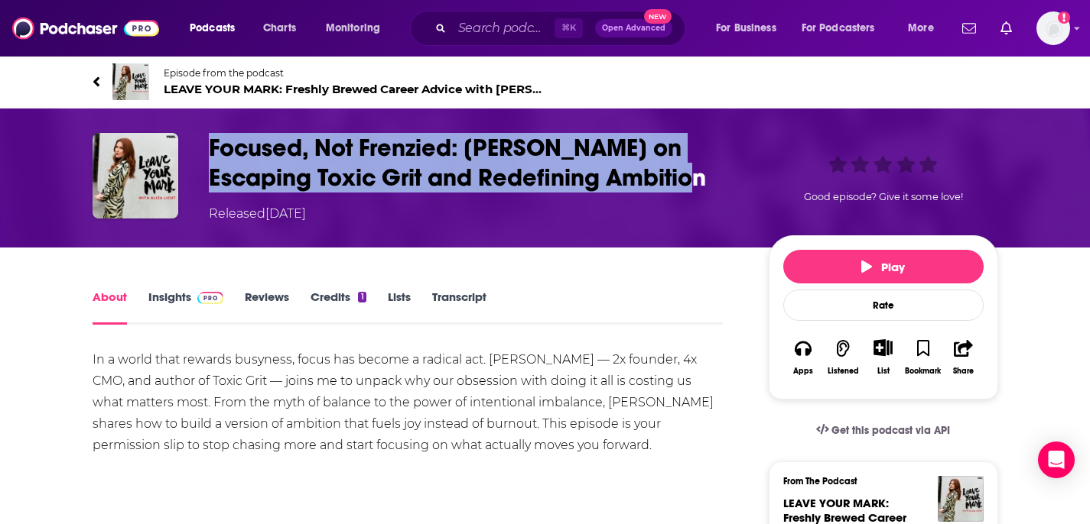
drag, startPoint x: 689, startPoint y: 180, endPoint x: 213, endPoint y: 151, distance: 477.2
click at [213, 151] on h1 "Focused, Not Frenzied: [PERSON_NAME] on Escaping Toxic Grit and Redefining Ambi…" at bounding box center [476, 163] width 535 height 60
copy h1 "Focused, Not Frenzied: [PERSON_NAME] on Escaping Toxic Grit and Redefining Ambi…"
